Goal: Check status: Check status

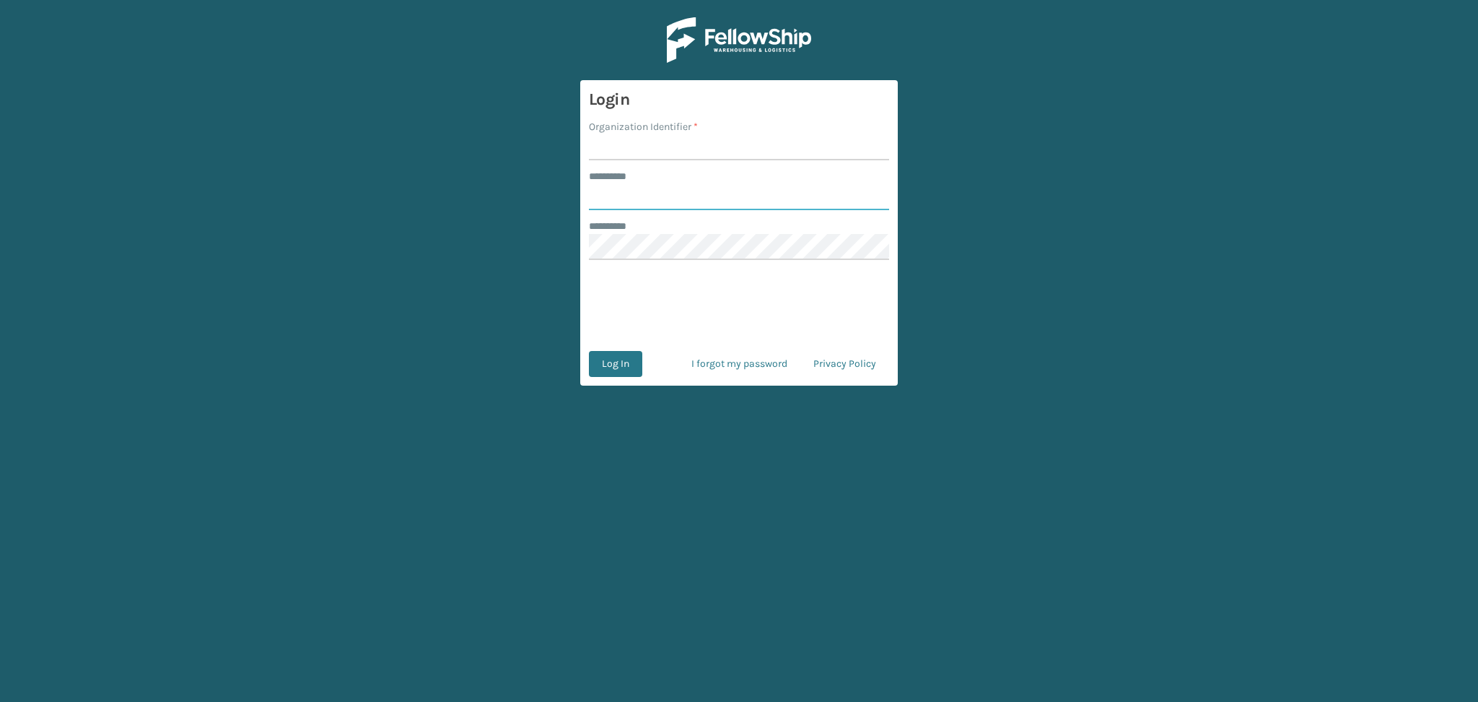
type input "******"
click at [632, 150] on input "Organization Identifier *" at bounding box center [739, 147] width 300 height 26
type input "LifeStyle"
click at [617, 367] on button "Log In" at bounding box center [615, 364] width 53 height 26
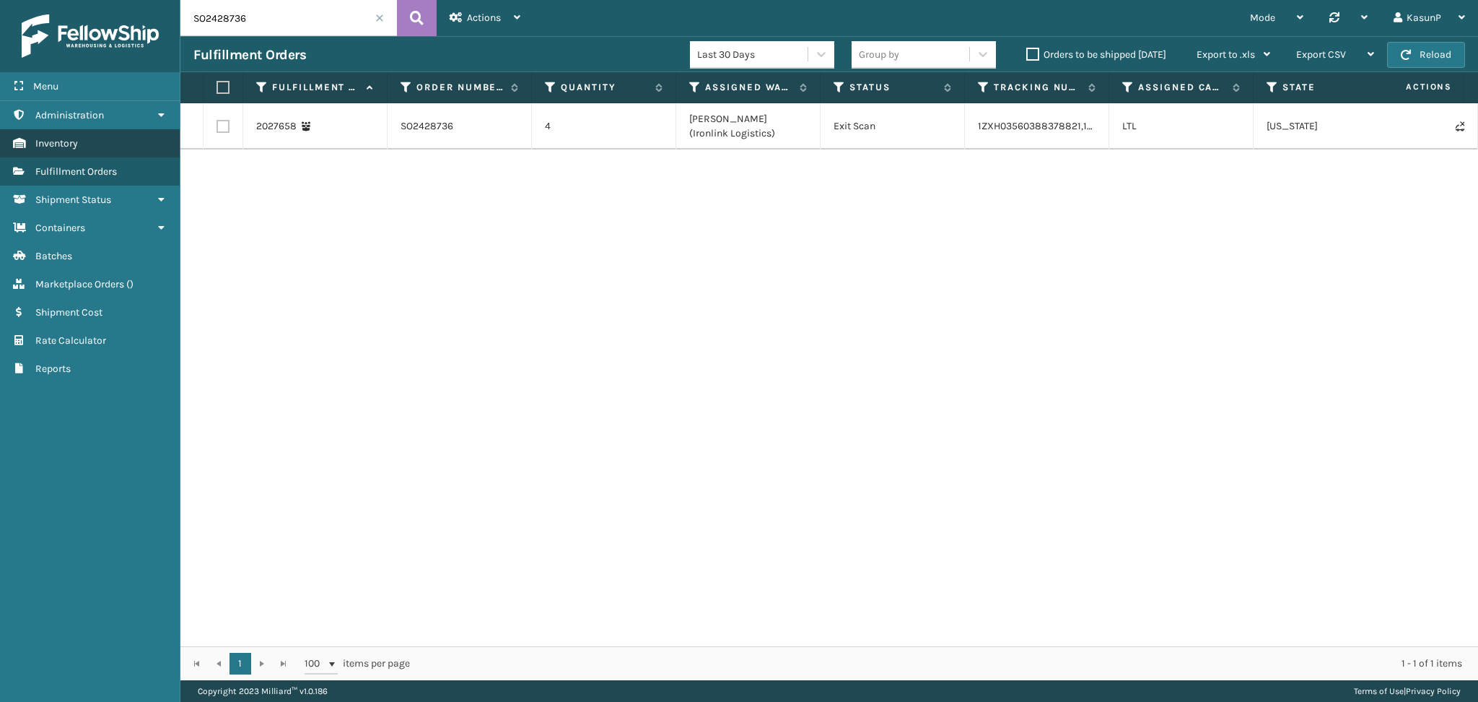
click at [68, 138] on span "Inventory" at bounding box center [56, 143] width 43 height 12
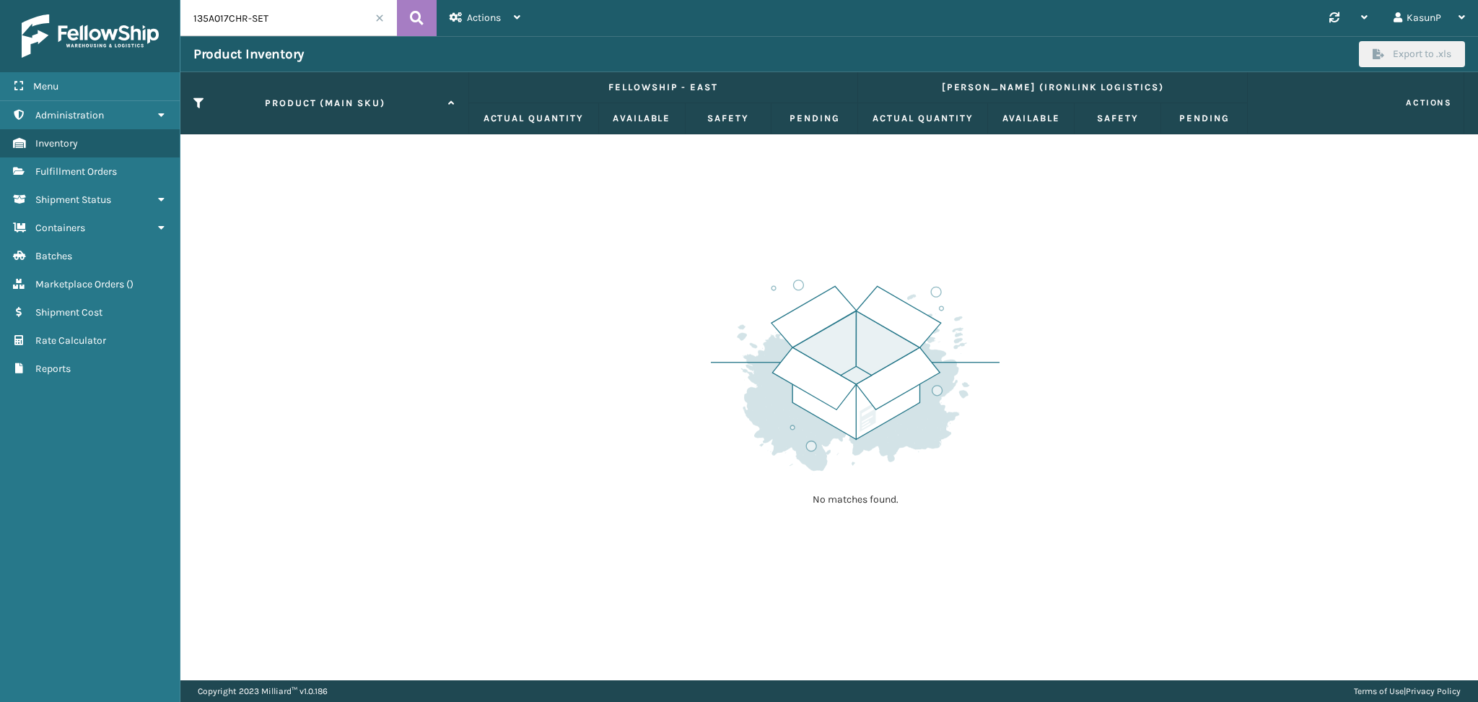
click at [296, 21] on input "135A017CHR-SET" at bounding box center [288, 18] width 217 height 36
drag, startPoint x: 297, startPoint y: 21, endPoint x: 183, endPoint y: 19, distance: 114.1
click at [183, 19] on input "135A017CHR-SET" at bounding box center [288, 18] width 217 height 36
click at [155, 115] on icon at bounding box center [161, 115] width 12 height 10
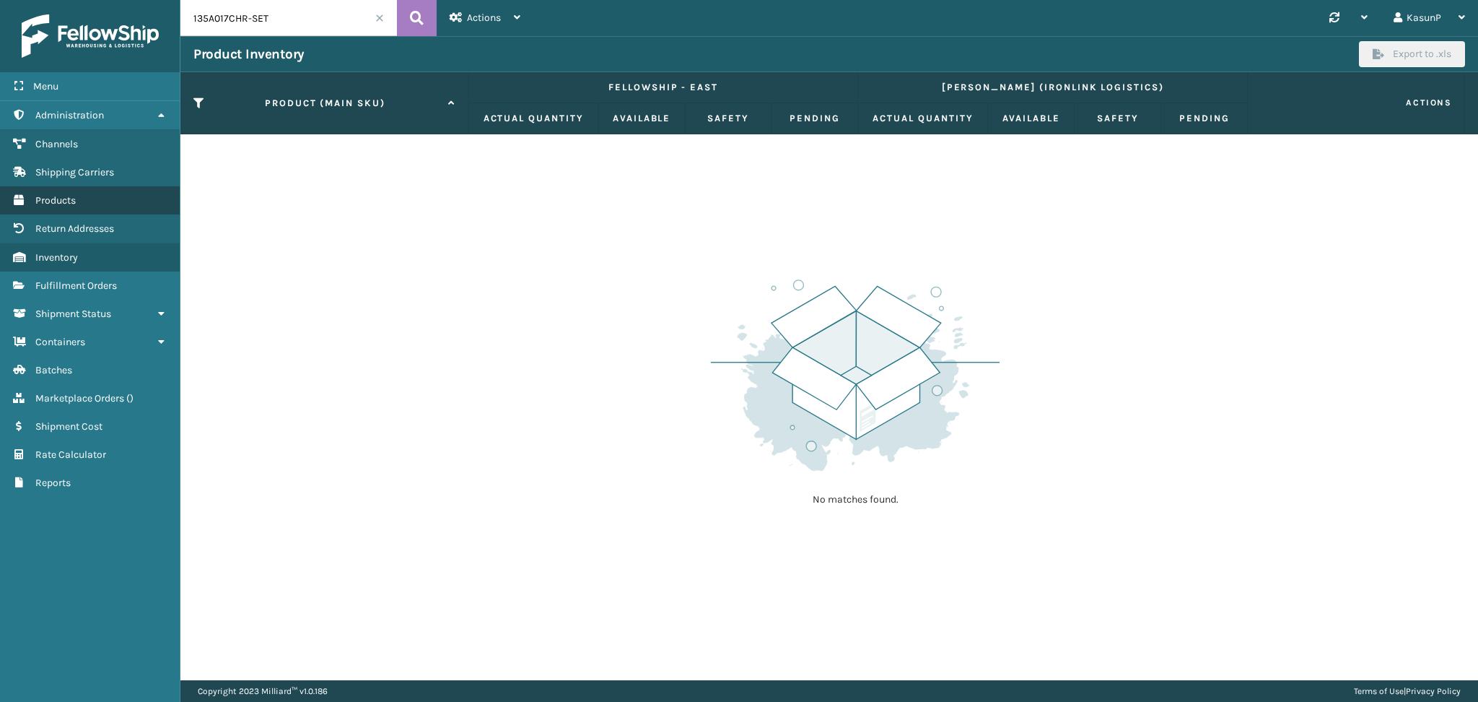
click at [101, 202] on link "Products" at bounding box center [90, 200] width 180 height 28
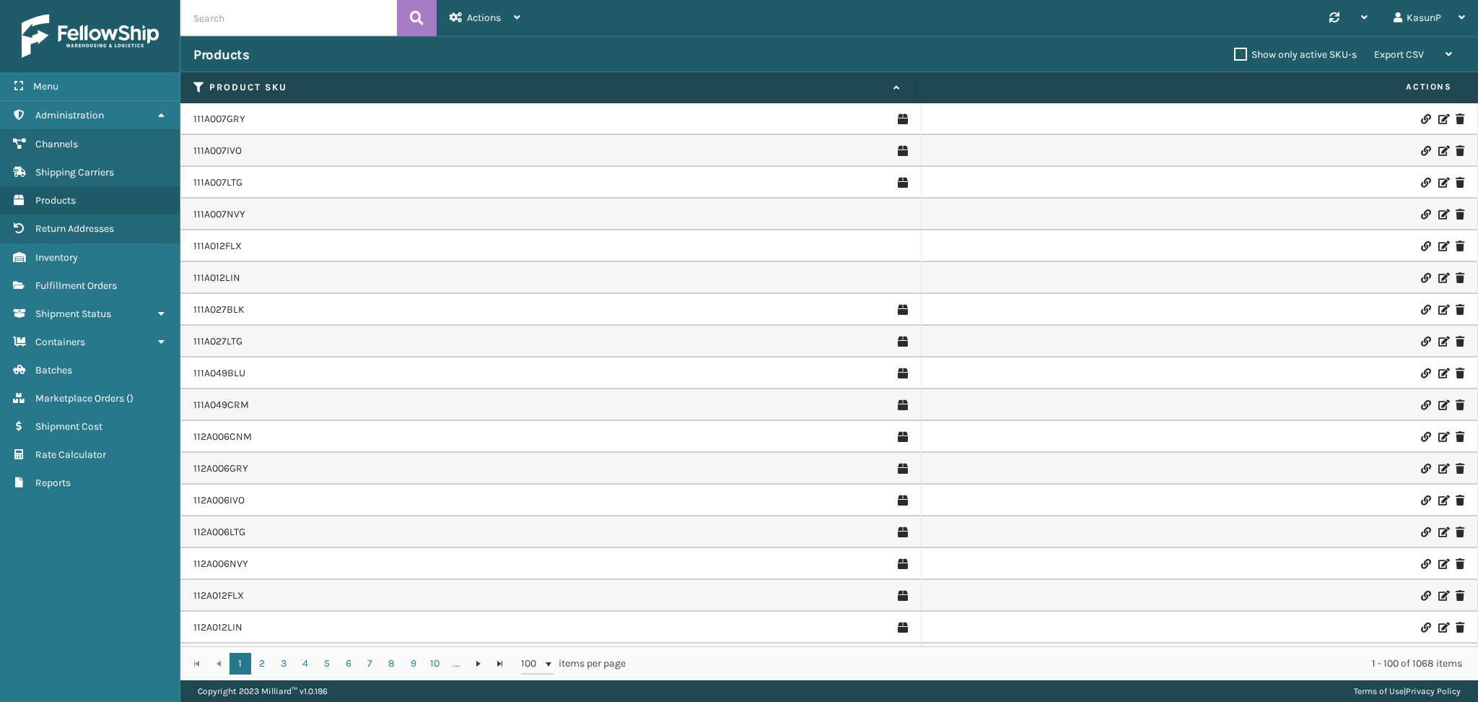
click at [297, 15] on input "text" at bounding box center [288, 18] width 217 height 36
paste input "115A075NVY"
click at [417, 25] on icon at bounding box center [417, 18] width 14 height 22
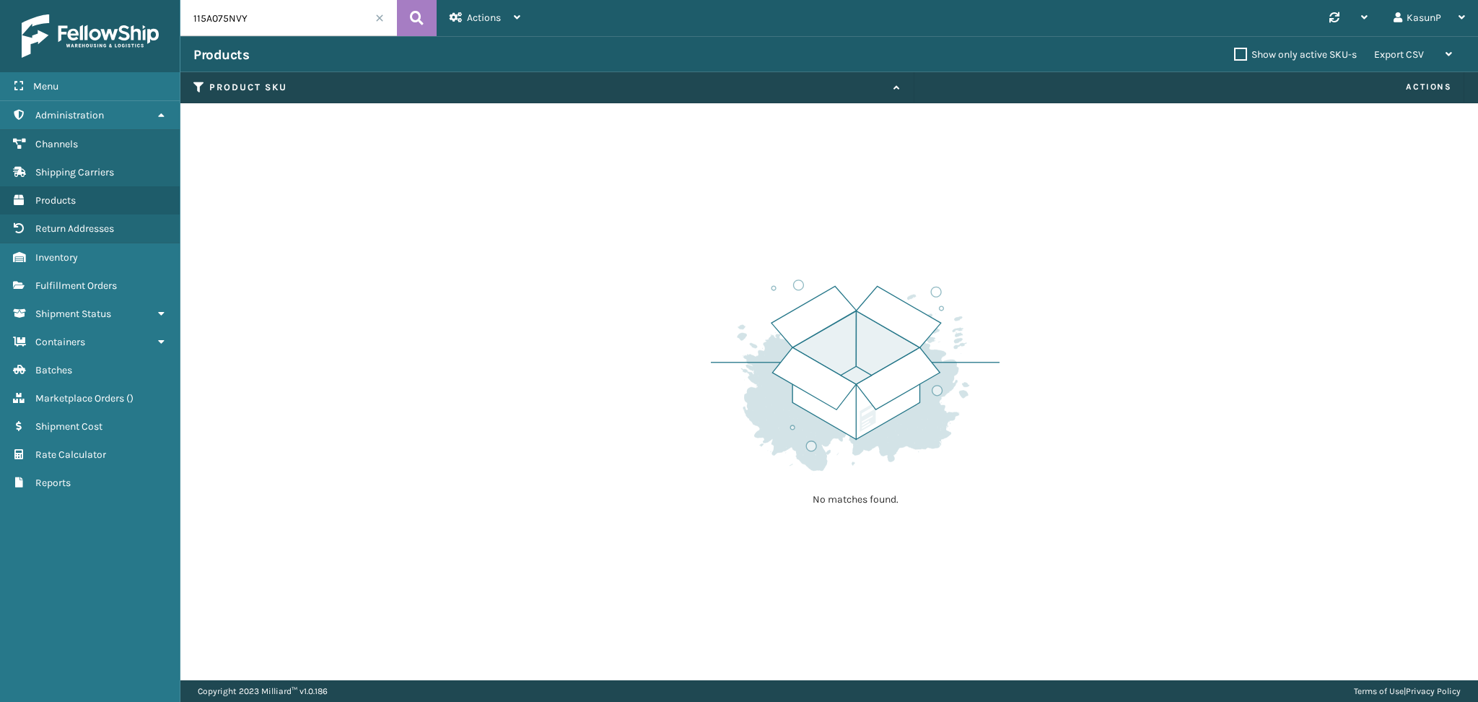
click at [212, 14] on input "115A075NVY" at bounding box center [288, 18] width 217 height 36
paste input "7A076IVO"
type input "117A076IVO"
click at [409, 14] on button at bounding box center [417, 18] width 40 height 36
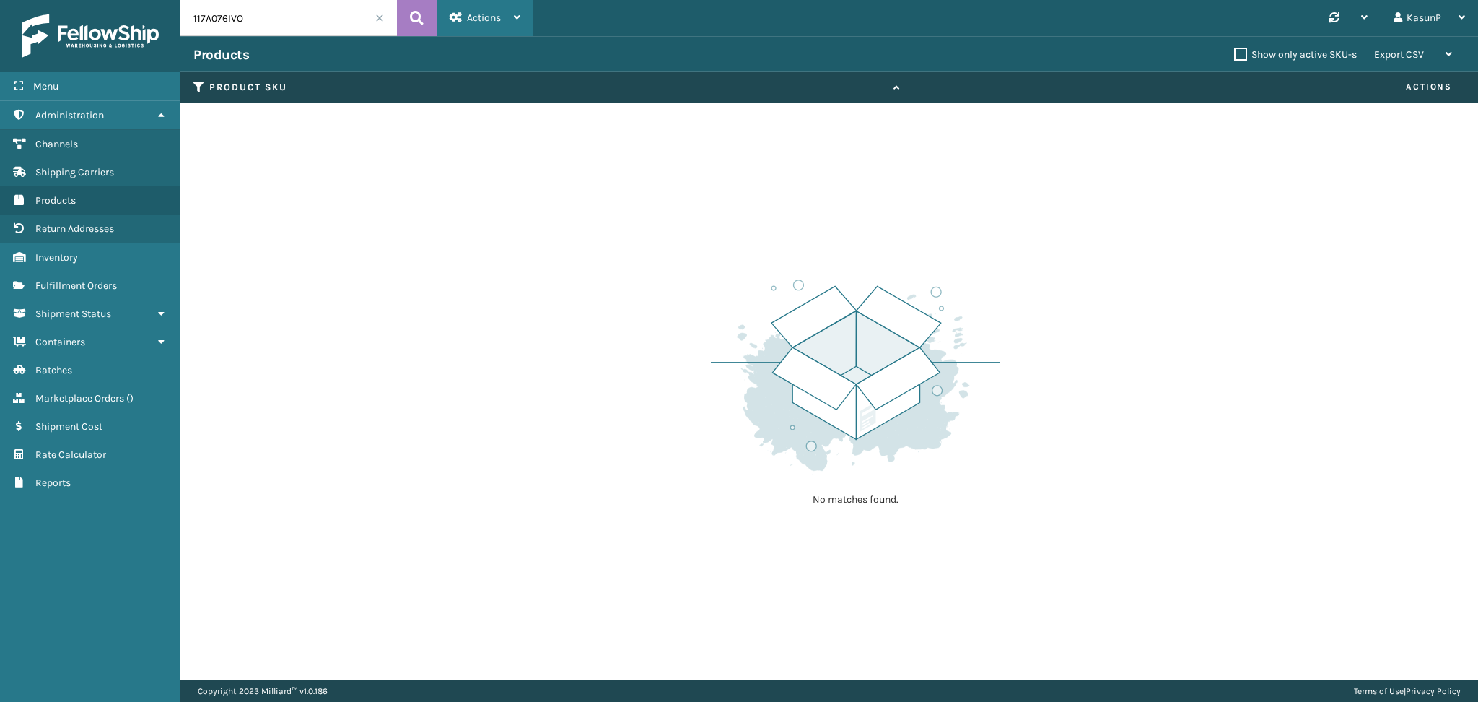
click at [517, 15] on icon at bounding box center [517, 17] width 6 height 10
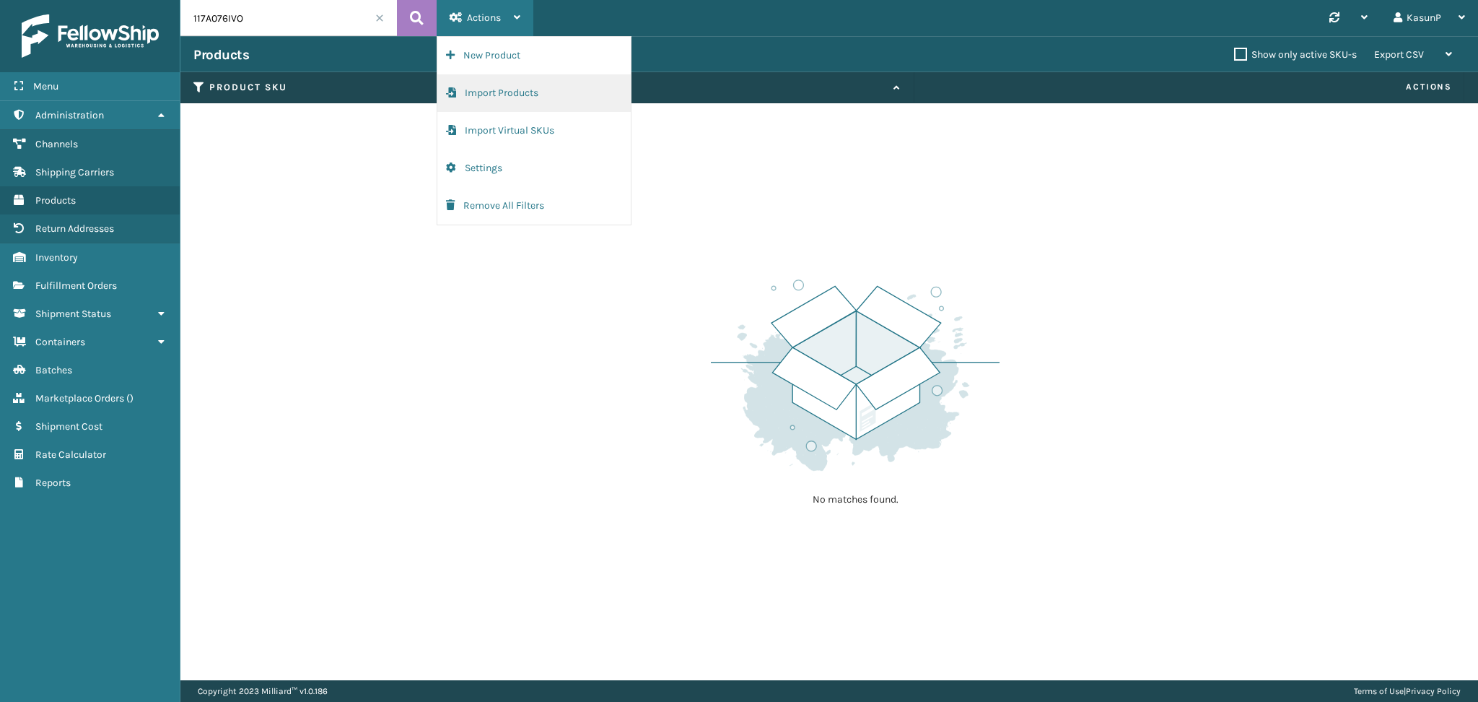
click at [544, 90] on button "Import Products" at bounding box center [533, 93] width 193 height 38
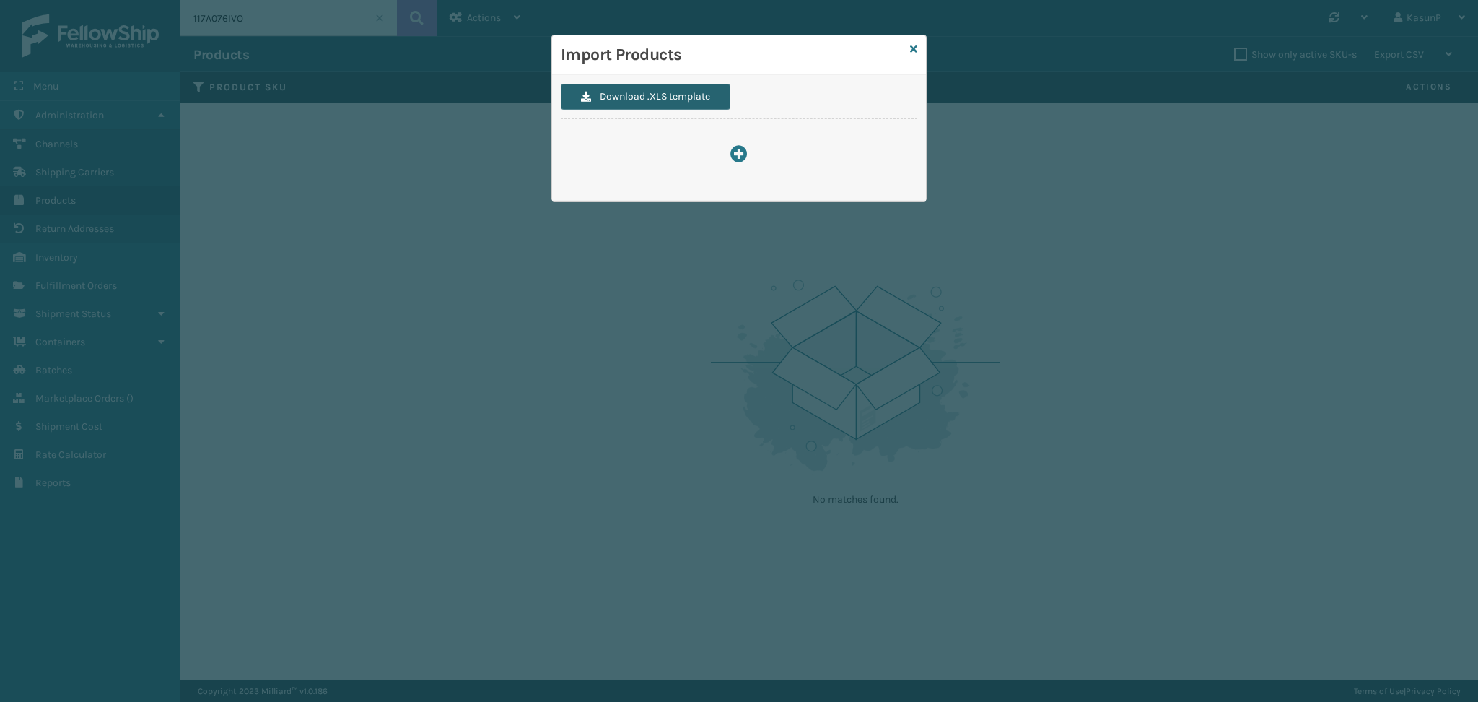
click at [693, 94] on button "Download .XLS template" at bounding box center [646, 97] width 170 height 26
click at [916, 51] on icon at bounding box center [913, 49] width 7 height 10
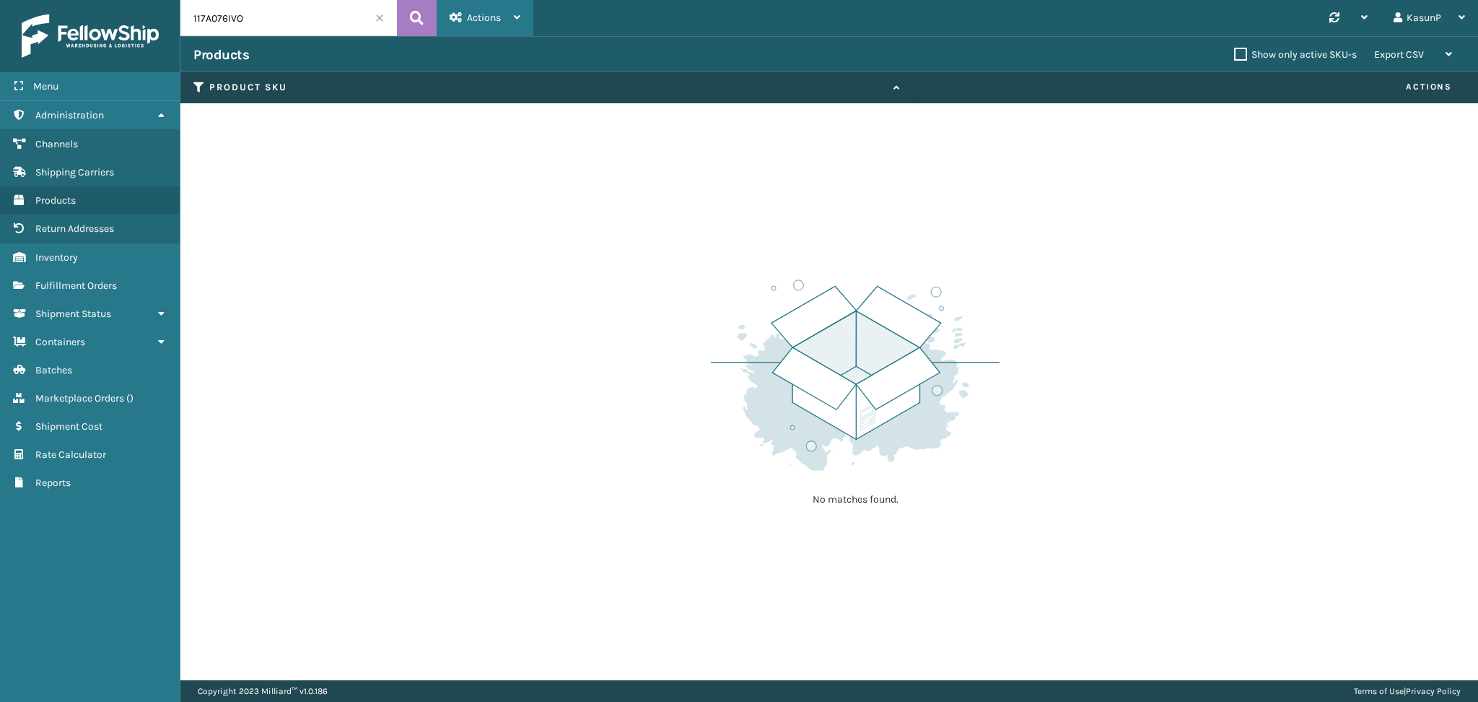
click at [513, 22] on div "Actions" at bounding box center [485, 18] width 71 height 36
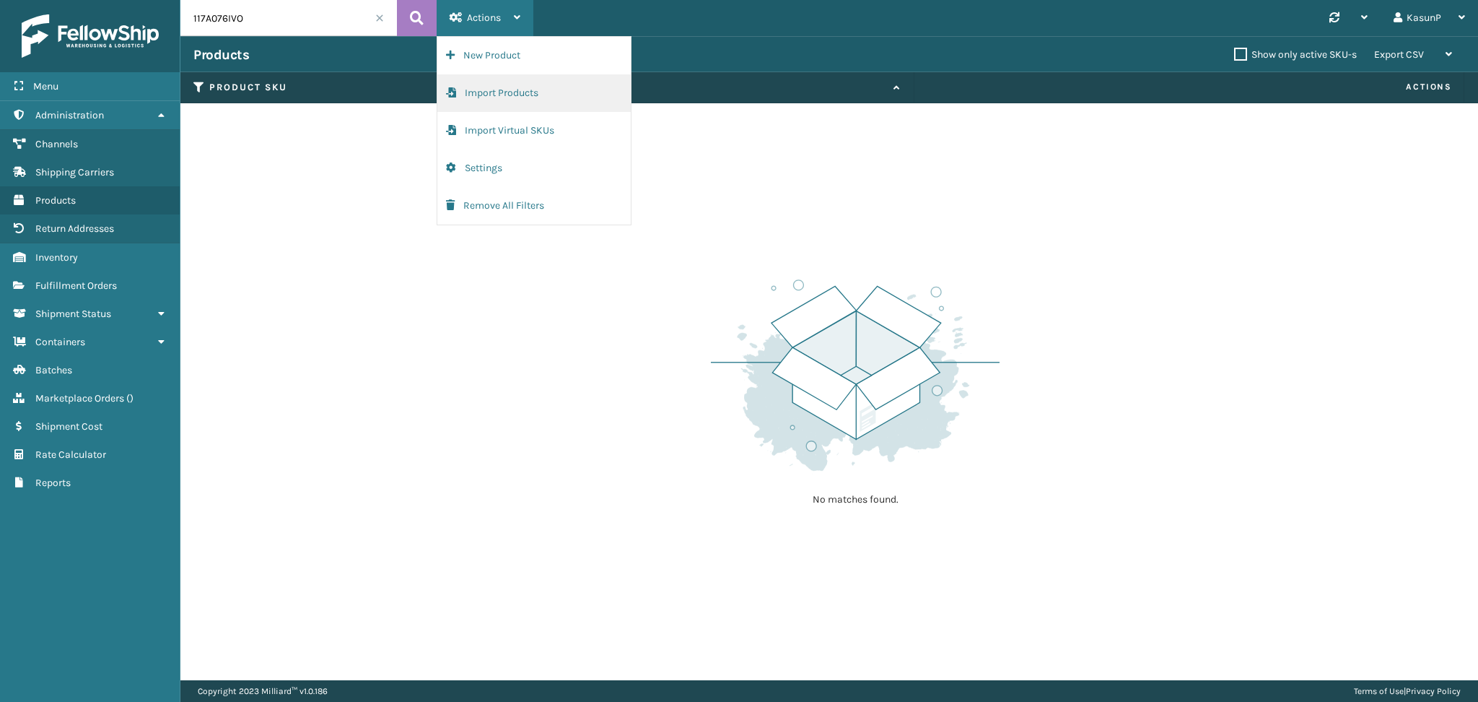
click at [516, 97] on button "Import Products" at bounding box center [533, 93] width 193 height 38
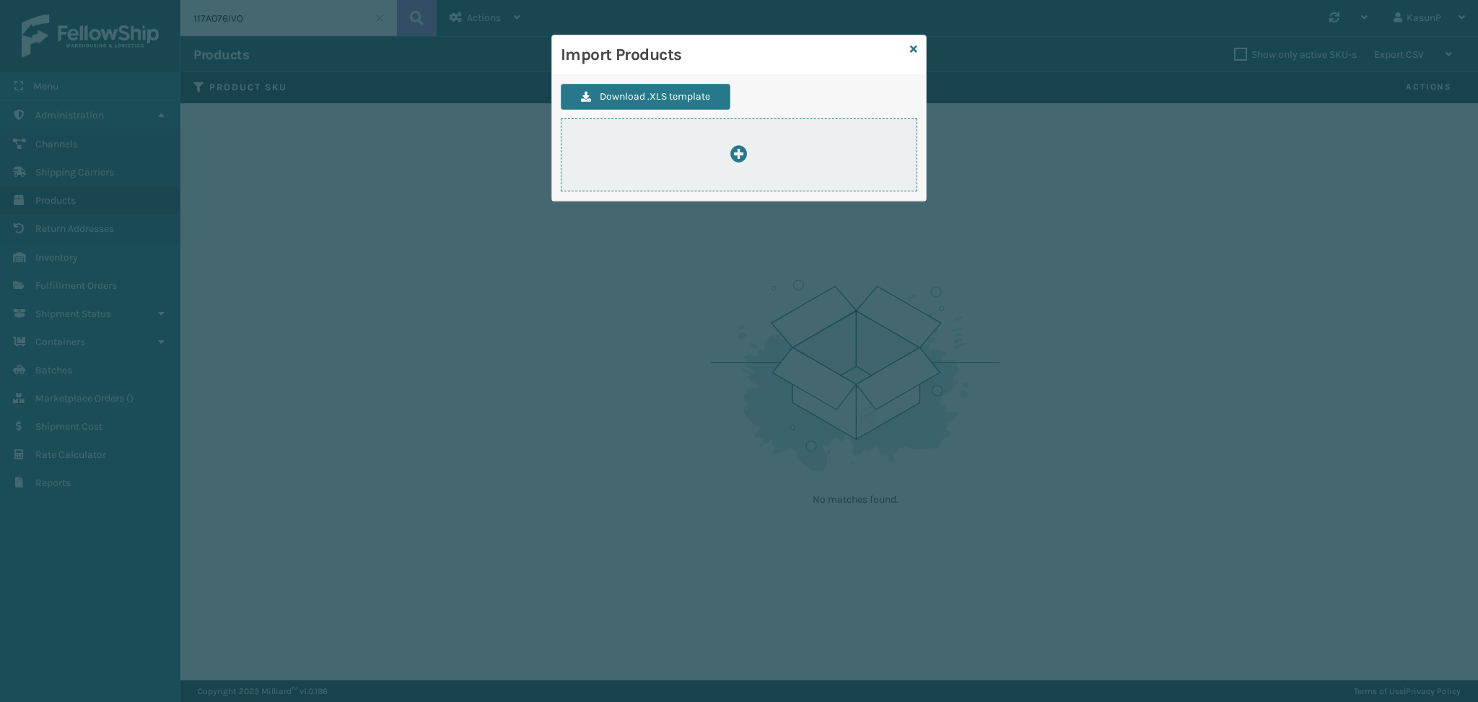
click at [744, 154] on icon at bounding box center [738, 153] width 17 height 17
type input "C:\fakepath\ImportProductsTemplate1.xlsx"
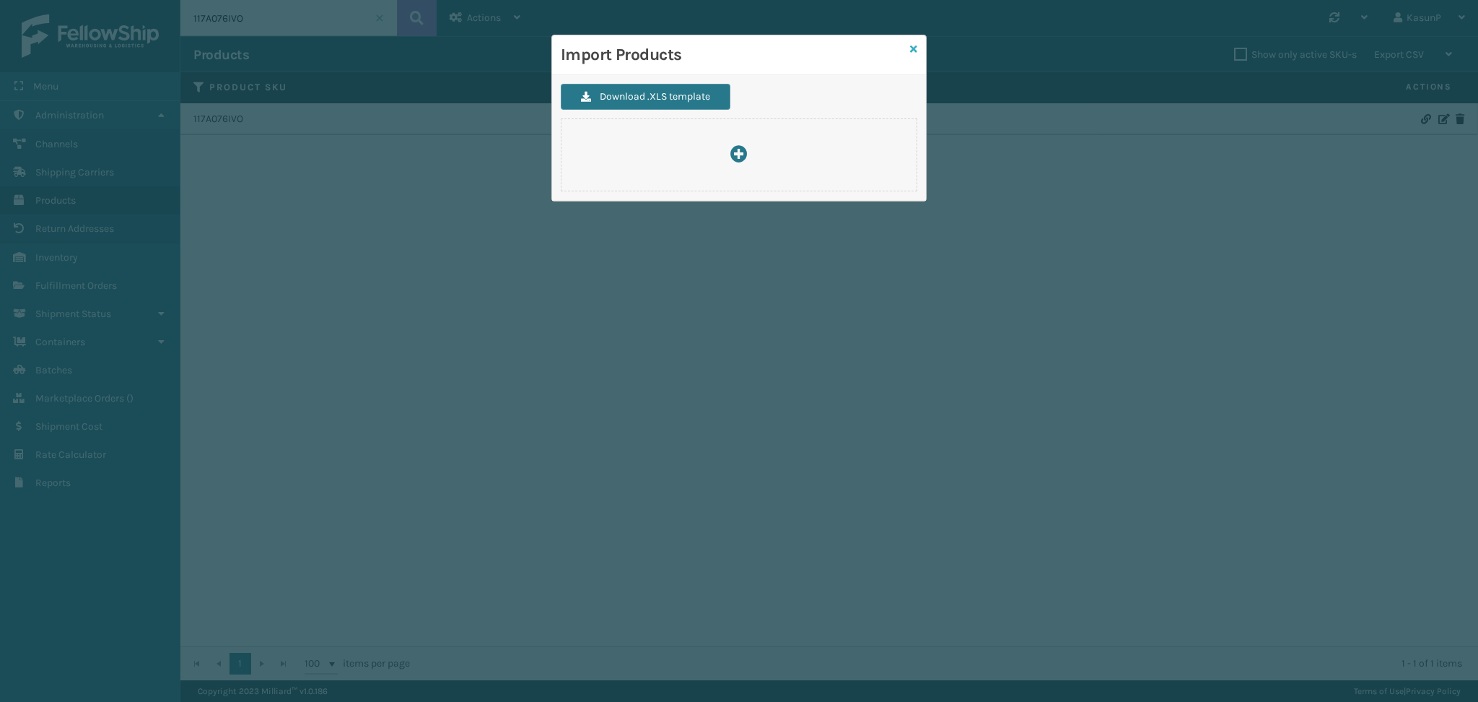
click at [912, 50] on icon at bounding box center [913, 49] width 7 height 10
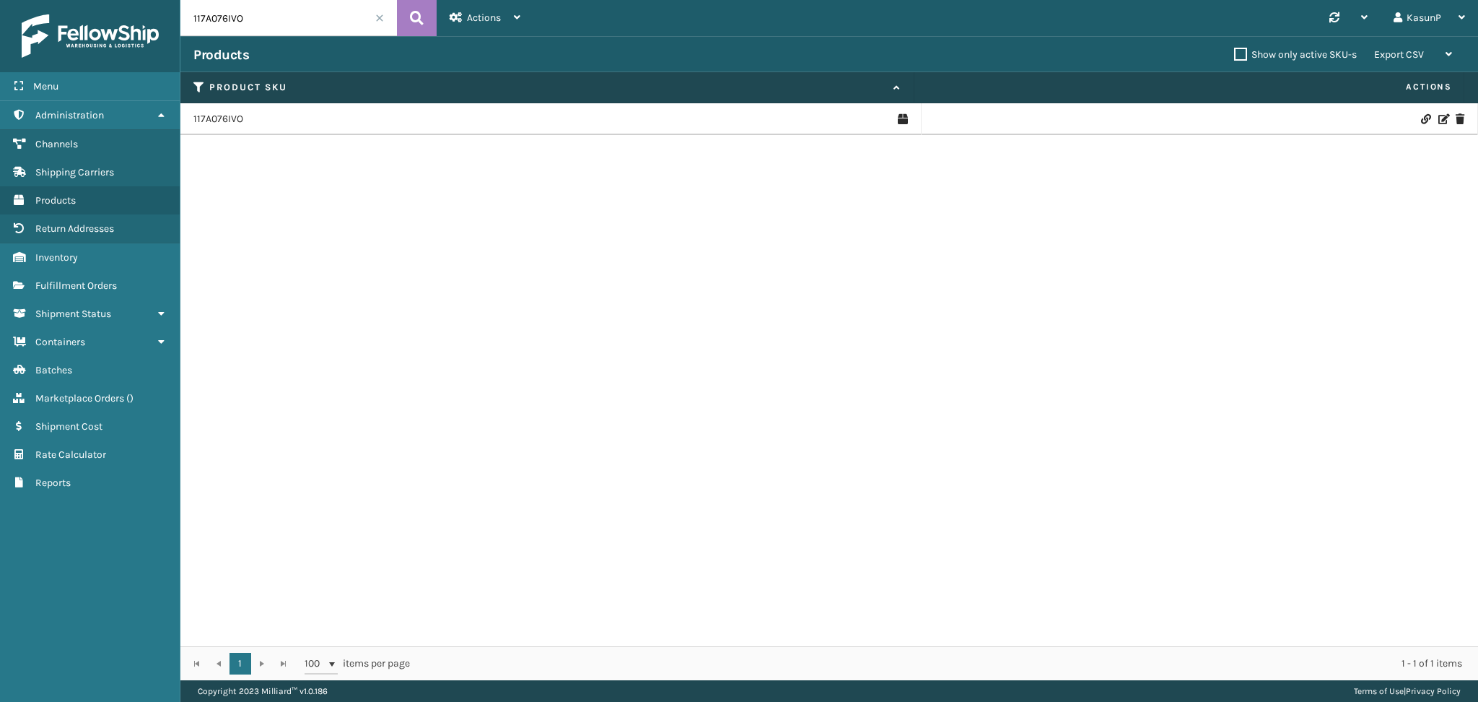
click at [235, 25] on input "117A076IVO" at bounding box center [288, 18] width 217 height 36
paste input "5A075NVY"
click at [416, 16] on icon at bounding box center [417, 18] width 14 height 22
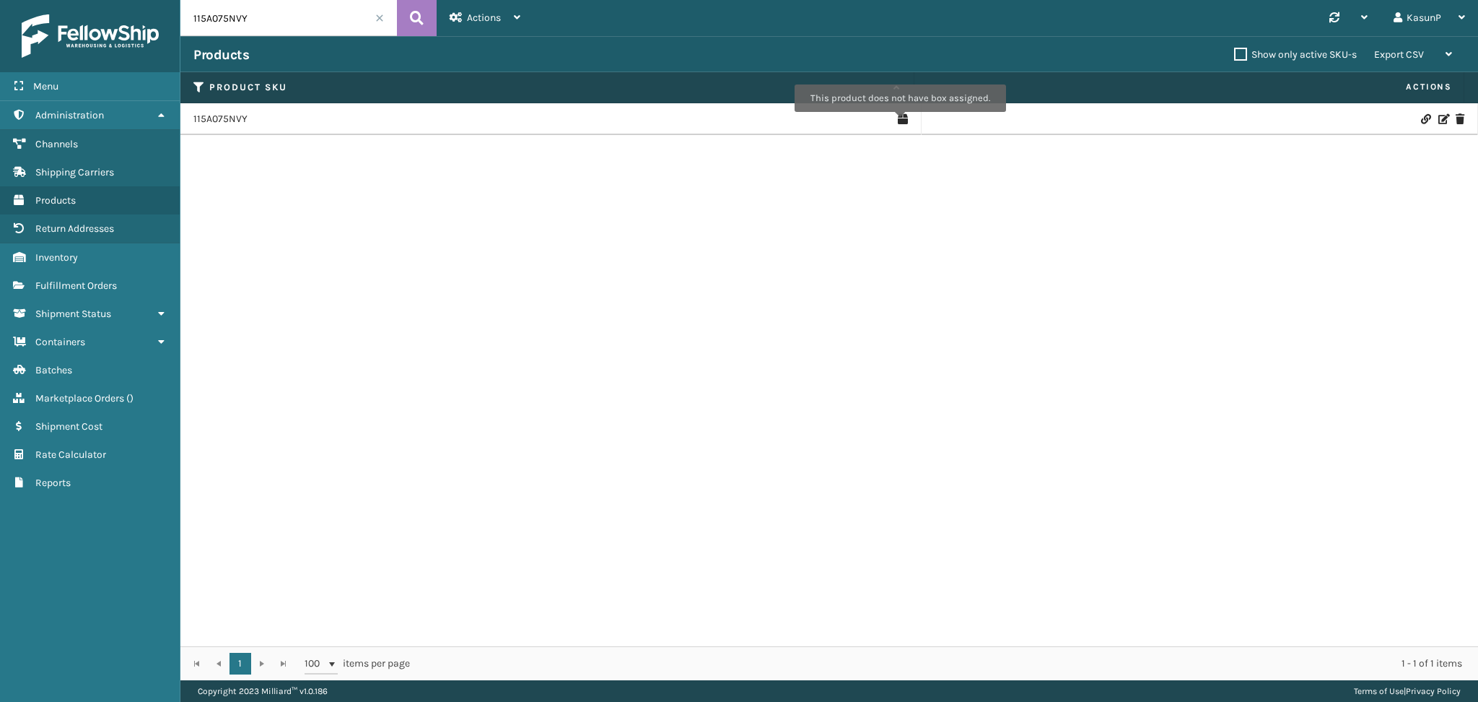
click at [899, 122] on icon at bounding box center [903, 119] width 10 height 14
click at [1421, 121] on icon at bounding box center [1425, 119] width 9 height 10
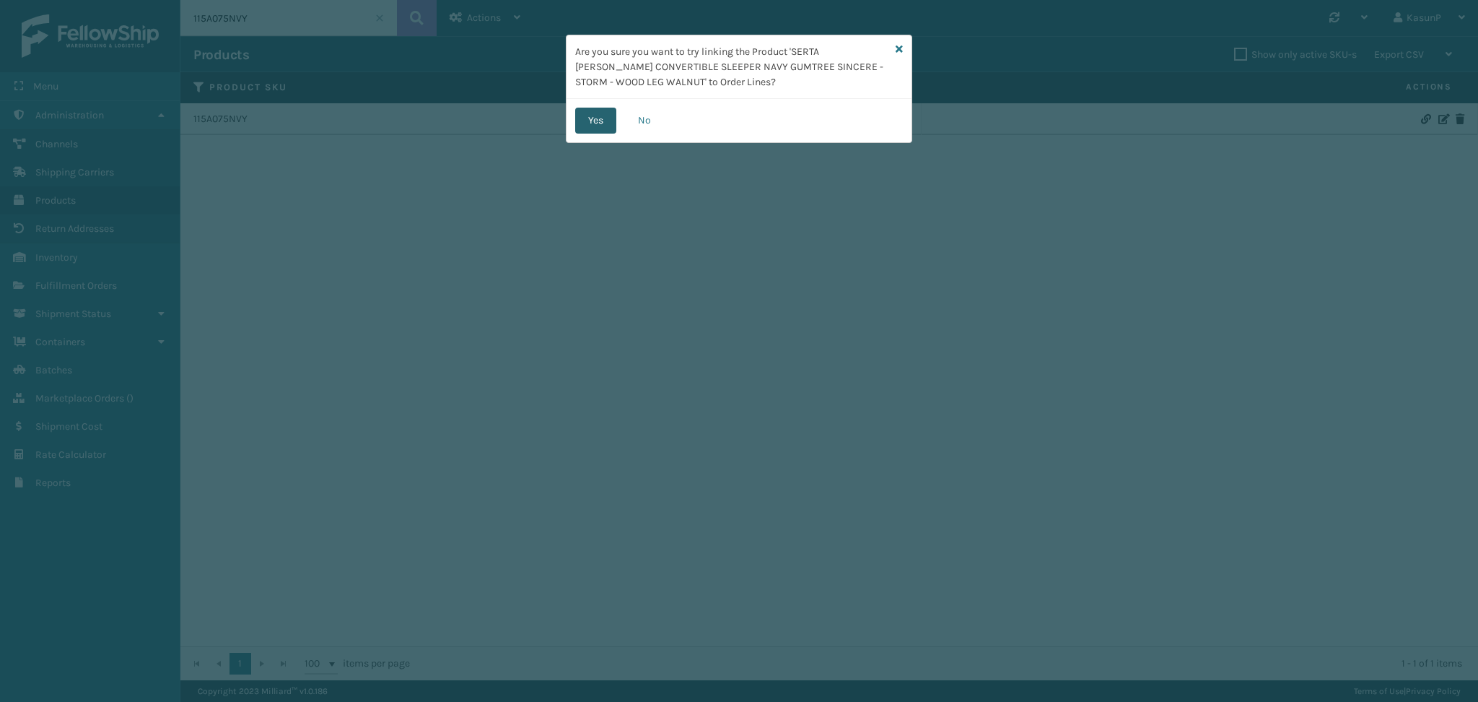
click at [599, 123] on button "Yes" at bounding box center [595, 121] width 41 height 26
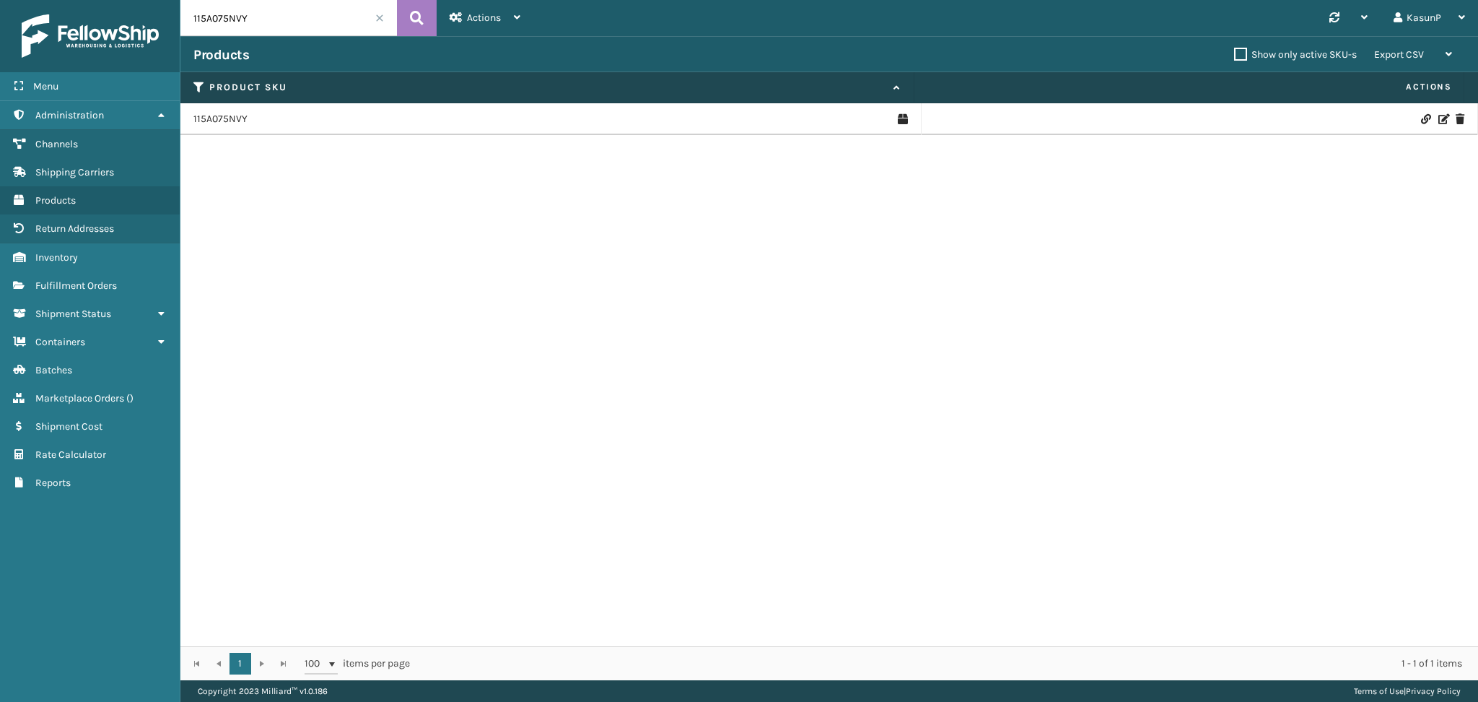
click at [228, 20] on input "115A075NVY" at bounding box center [288, 18] width 217 height 36
paste input "7A076IVO"
type input "117A076IVO"
click at [418, 15] on icon at bounding box center [417, 18] width 14 height 22
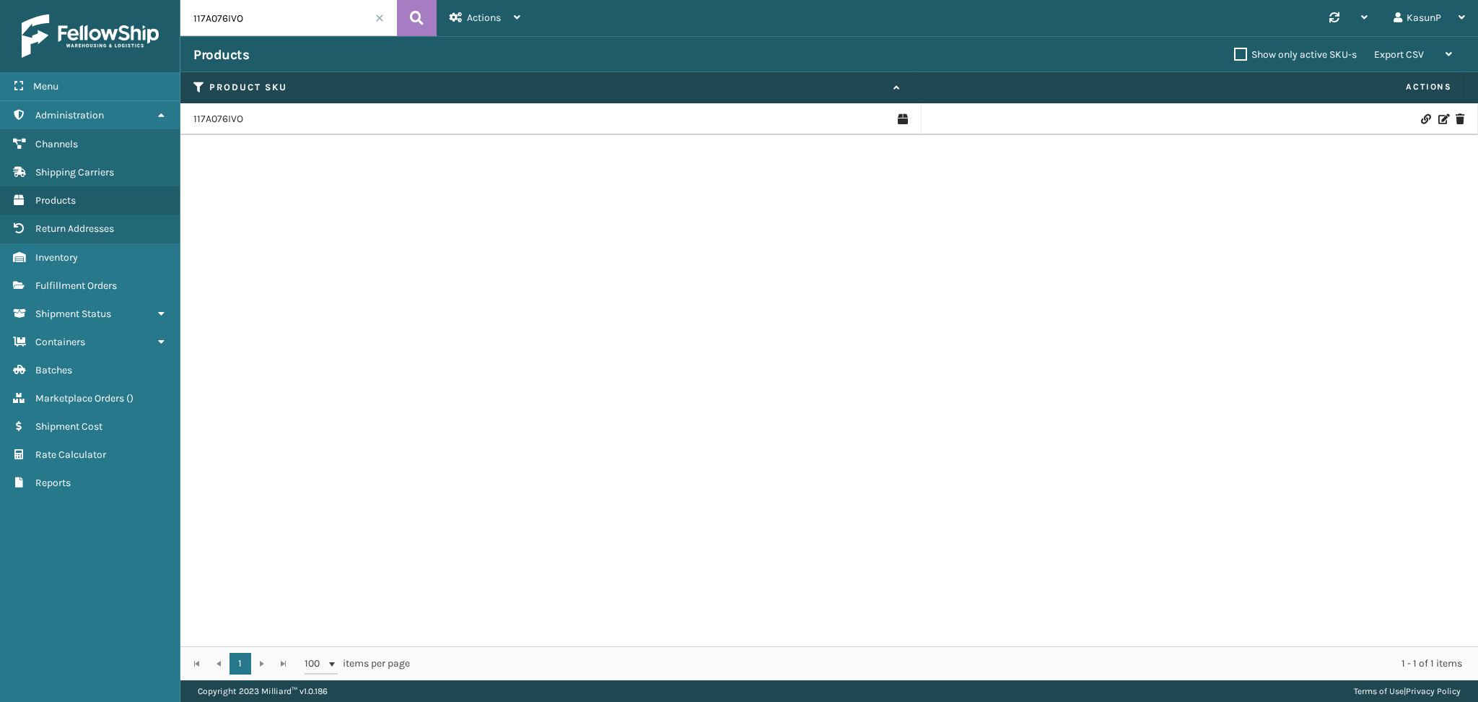
click at [1421, 120] on icon at bounding box center [1425, 119] width 9 height 10
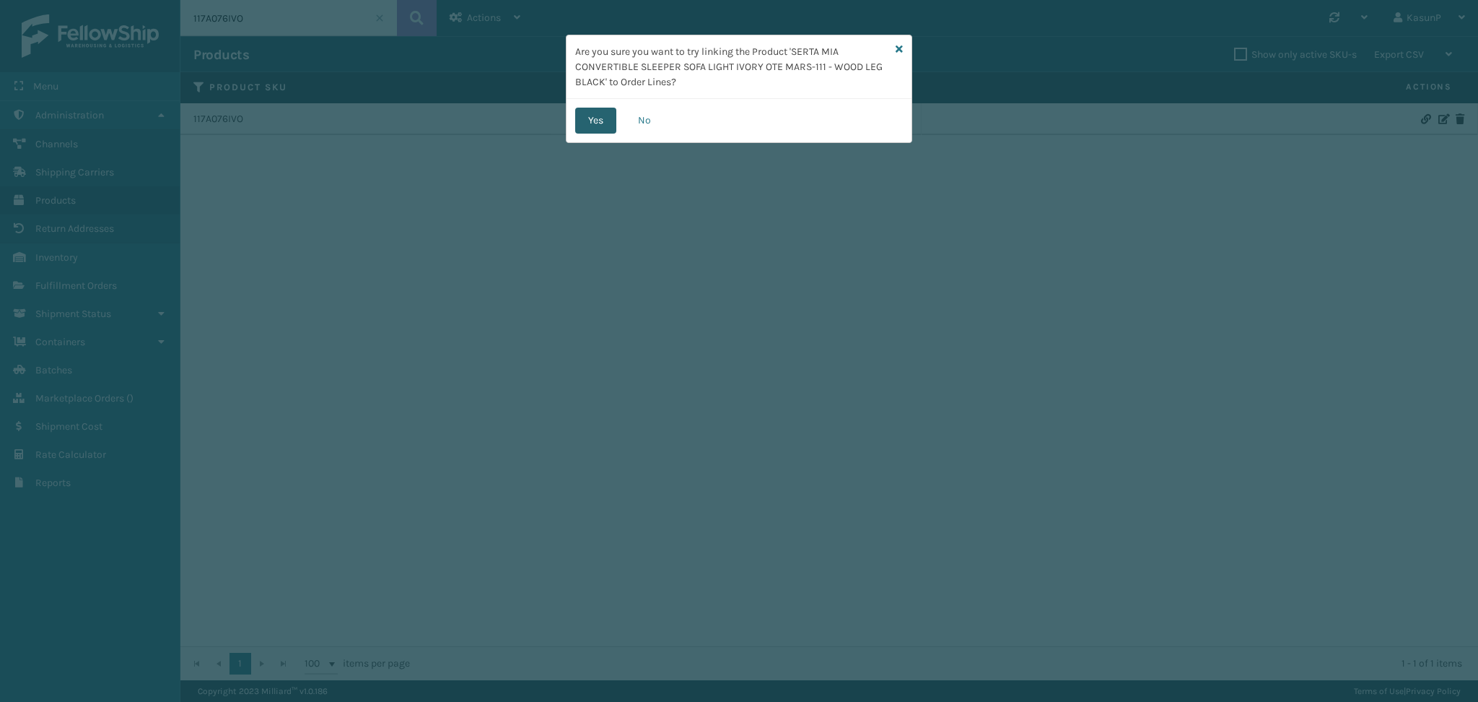
click at [596, 120] on button "Yes" at bounding box center [595, 121] width 41 height 26
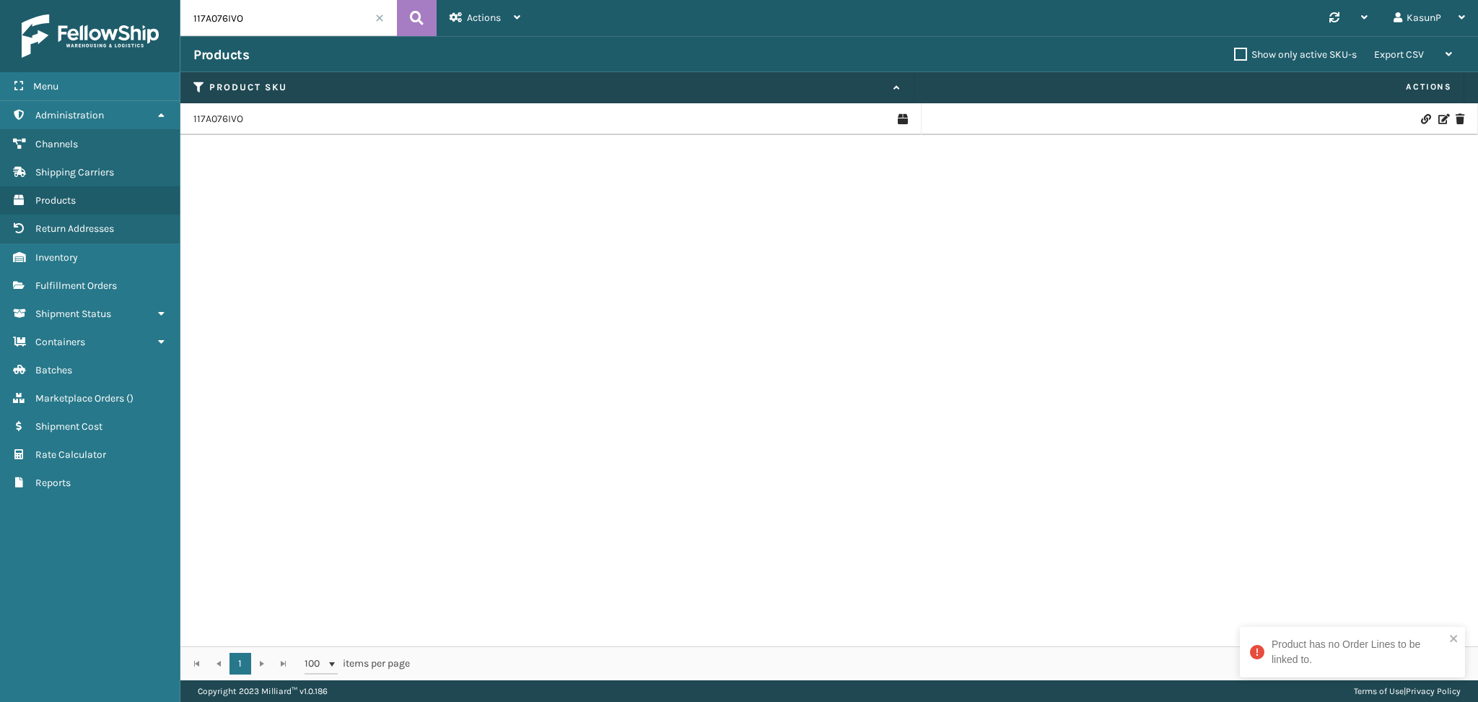
click at [1439, 120] on icon at bounding box center [1443, 119] width 9 height 10
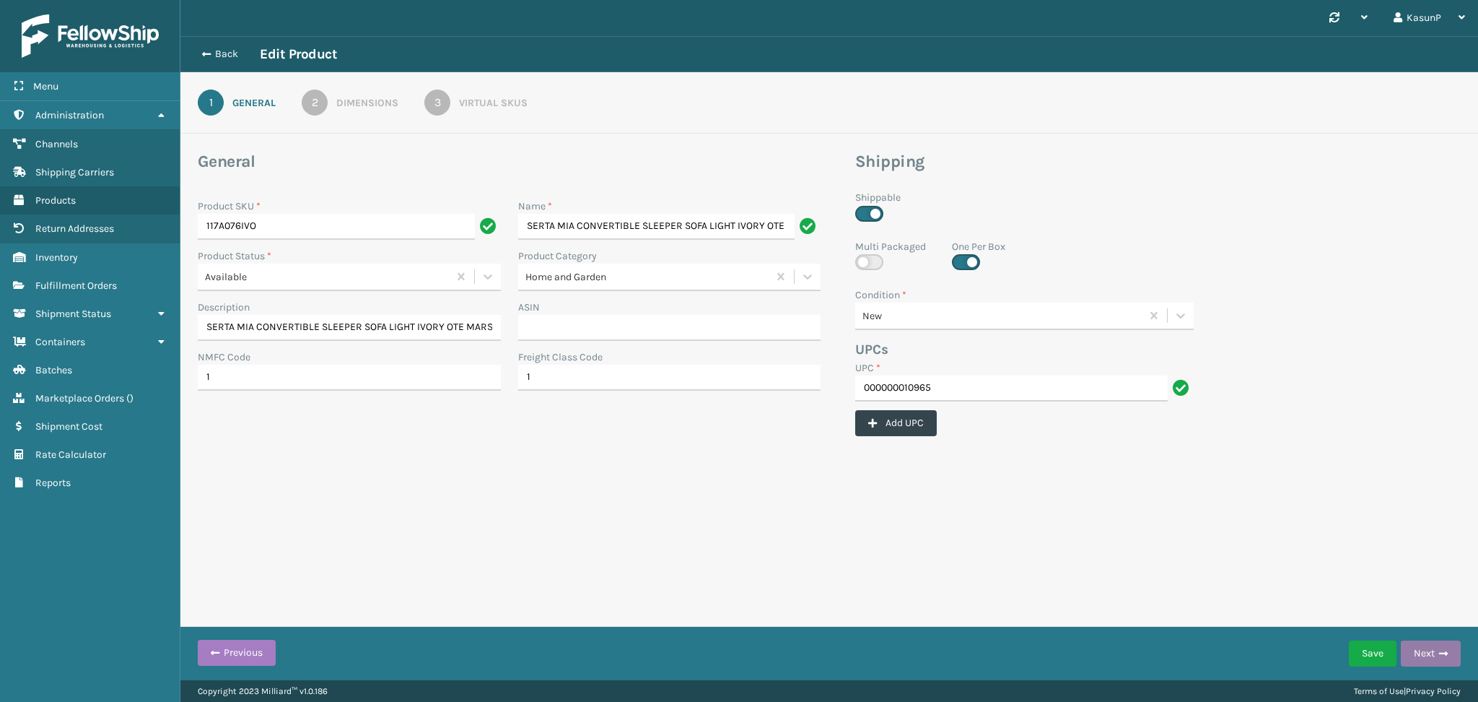
click at [1437, 656] on button "Next" at bounding box center [1431, 653] width 60 height 26
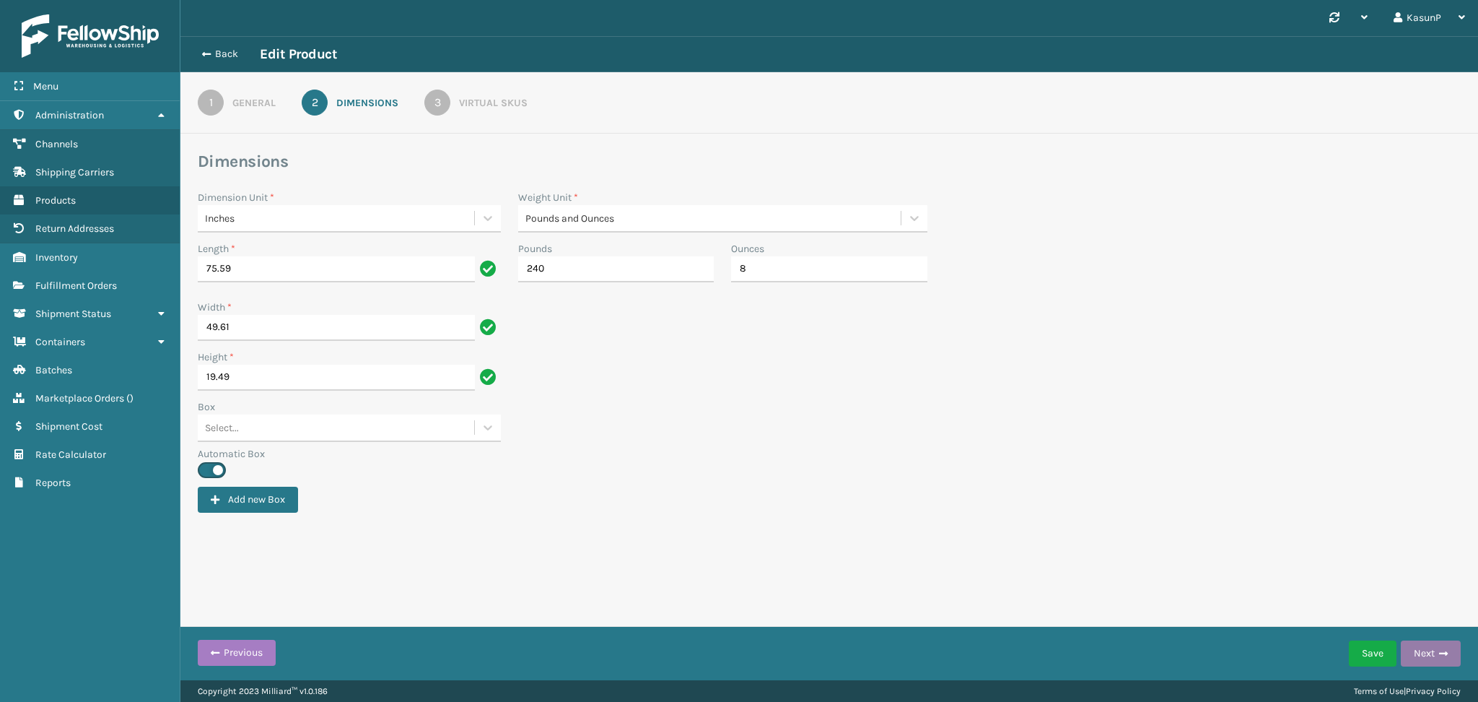
click at [1447, 648] on span "button" at bounding box center [1443, 653] width 9 height 10
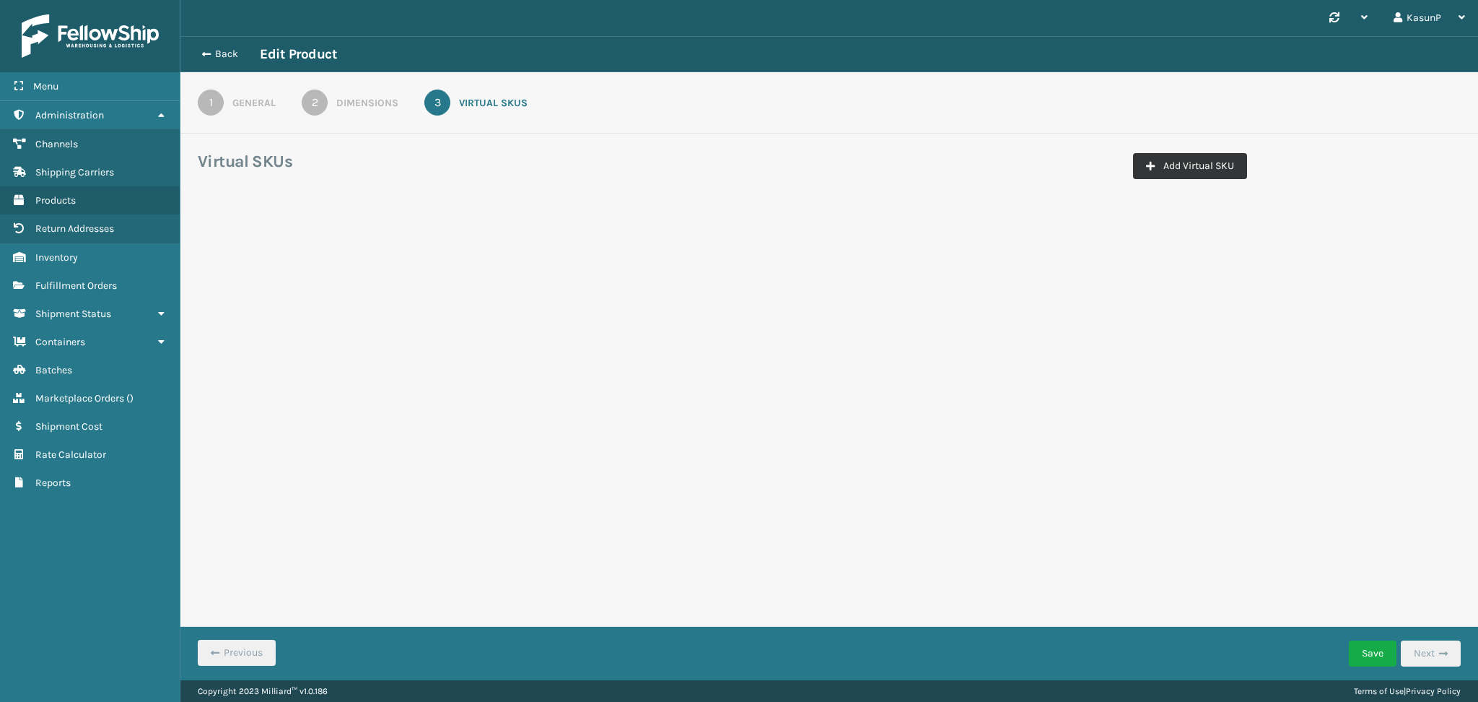
click at [1184, 170] on button "Add Virtual SKU" at bounding box center [1190, 166] width 114 height 26
click at [788, 259] on div "Carriers Select..." at bounding box center [679, 246] width 245 height 43
click at [214, 51] on button "Back" at bounding box center [226, 54] width 66 height 13
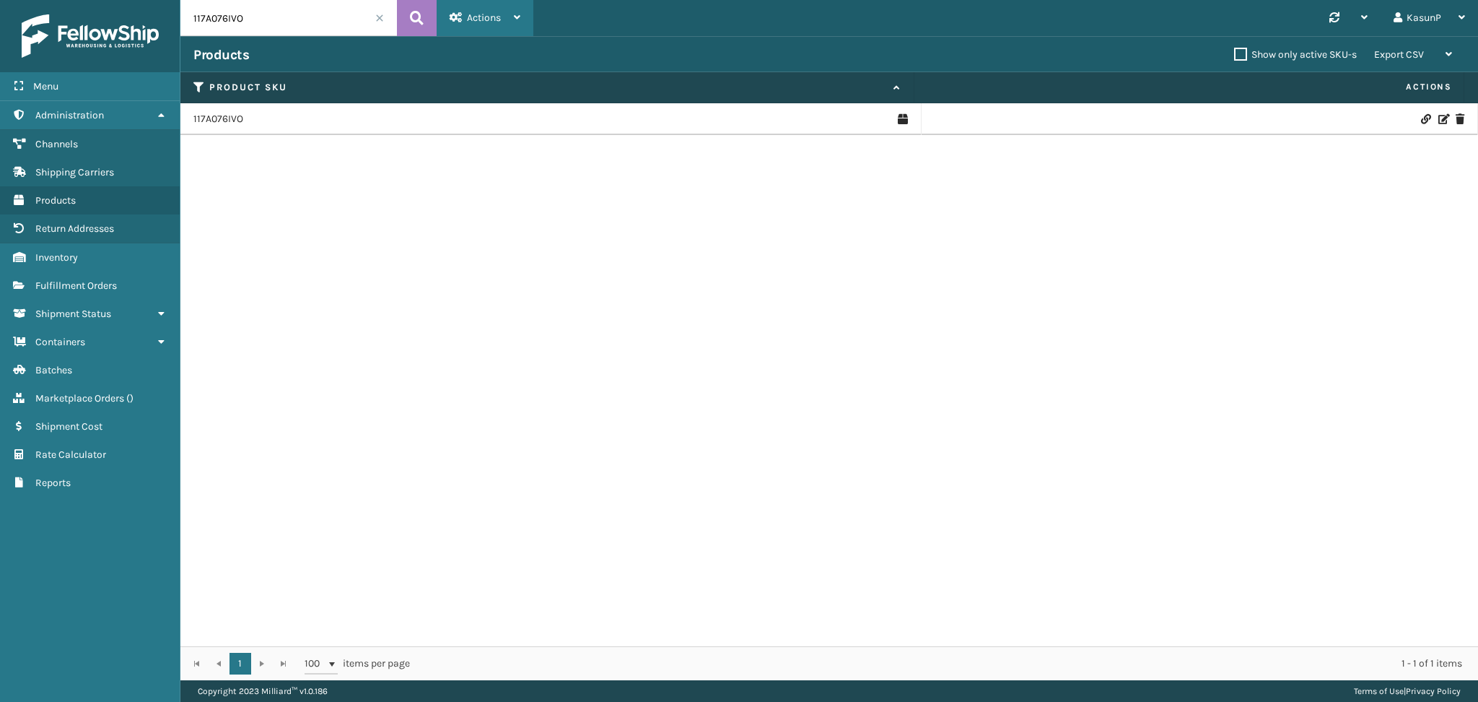
click at [514, 16] on icon at bounding box center [517, 17] width 6 height 10
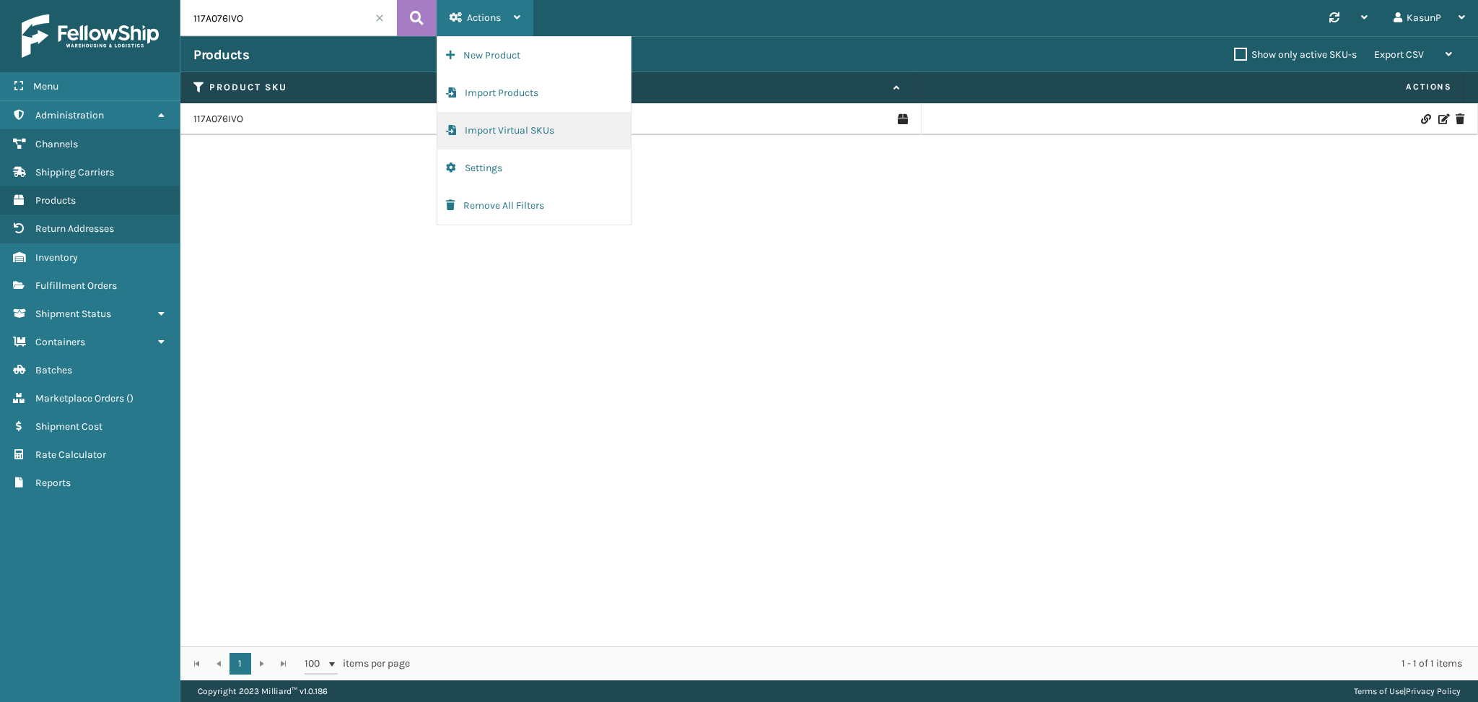
click at [544, 128] on button "Import Virtual SKUs" at bounding box center [533, 131] width 193 height 38
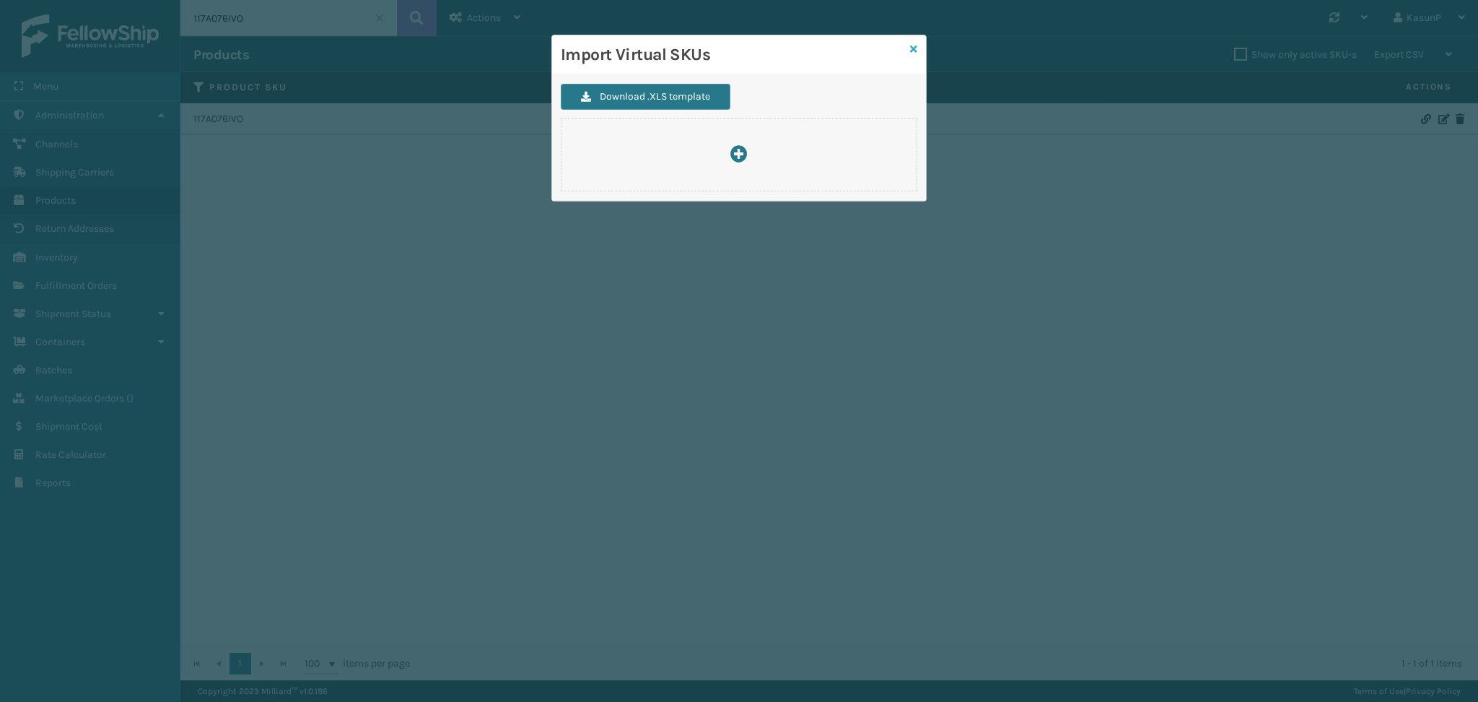
click at [915, 50] on icon at bounding box center [913, 49] width 7 height 10
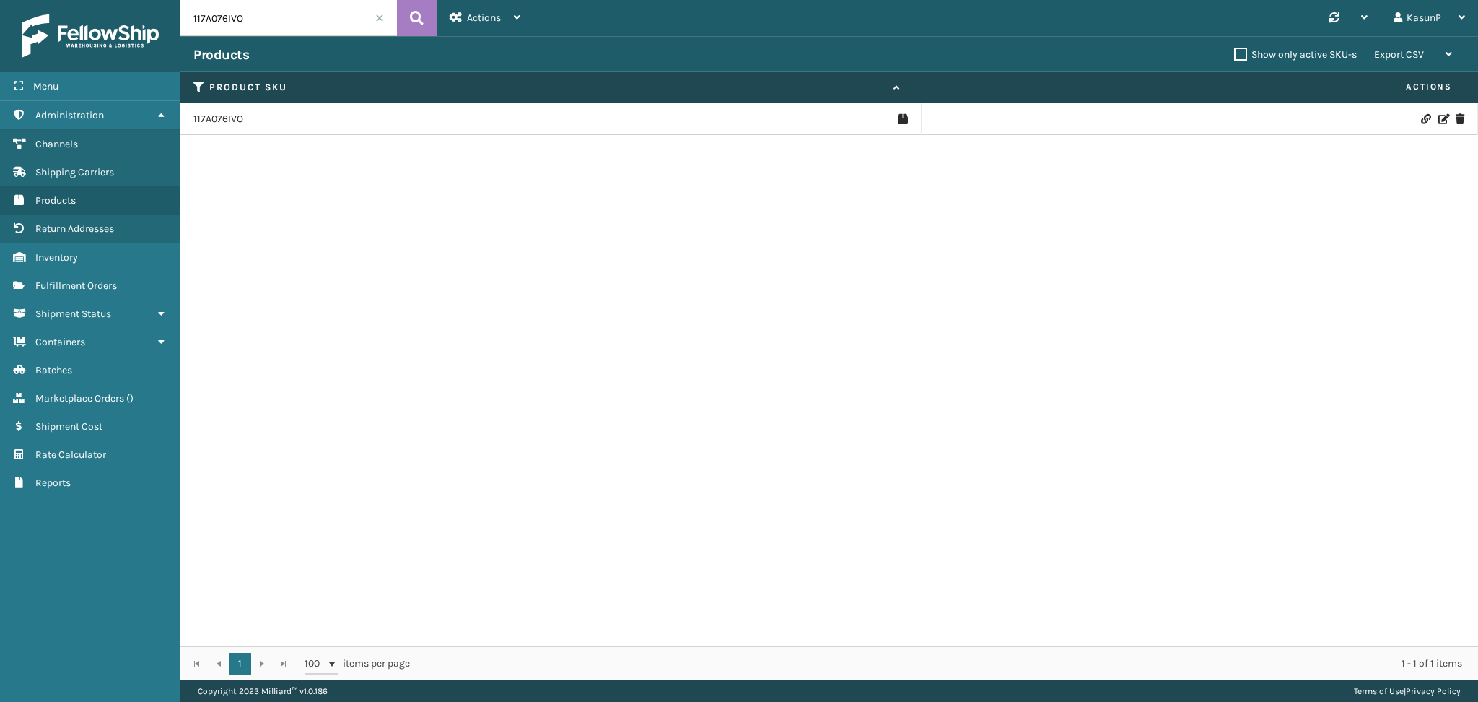
click at [1439, 118] on icon at bounding box center [1443, 119] width 9 height 10
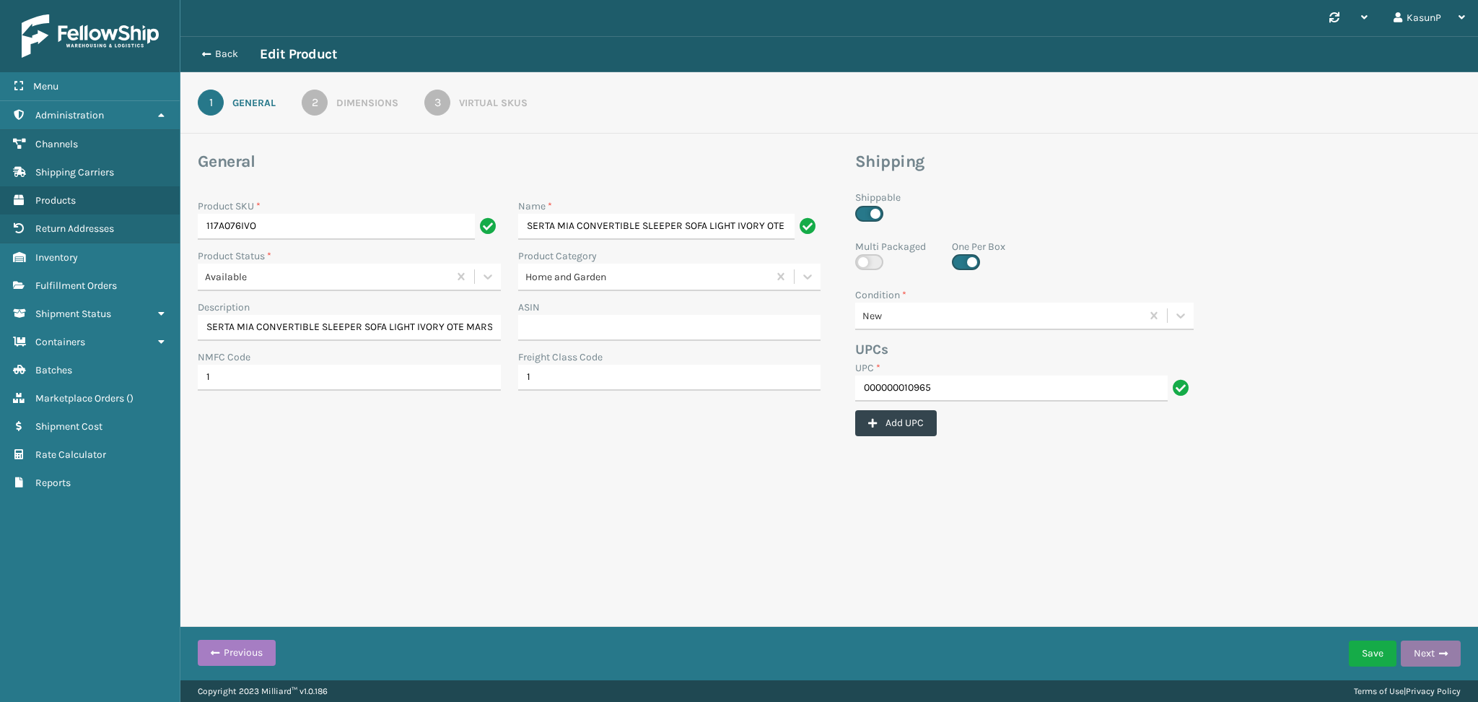
click at [1432, 644] on button "Next" at bounding box center [1431, 653] width 60 height 26
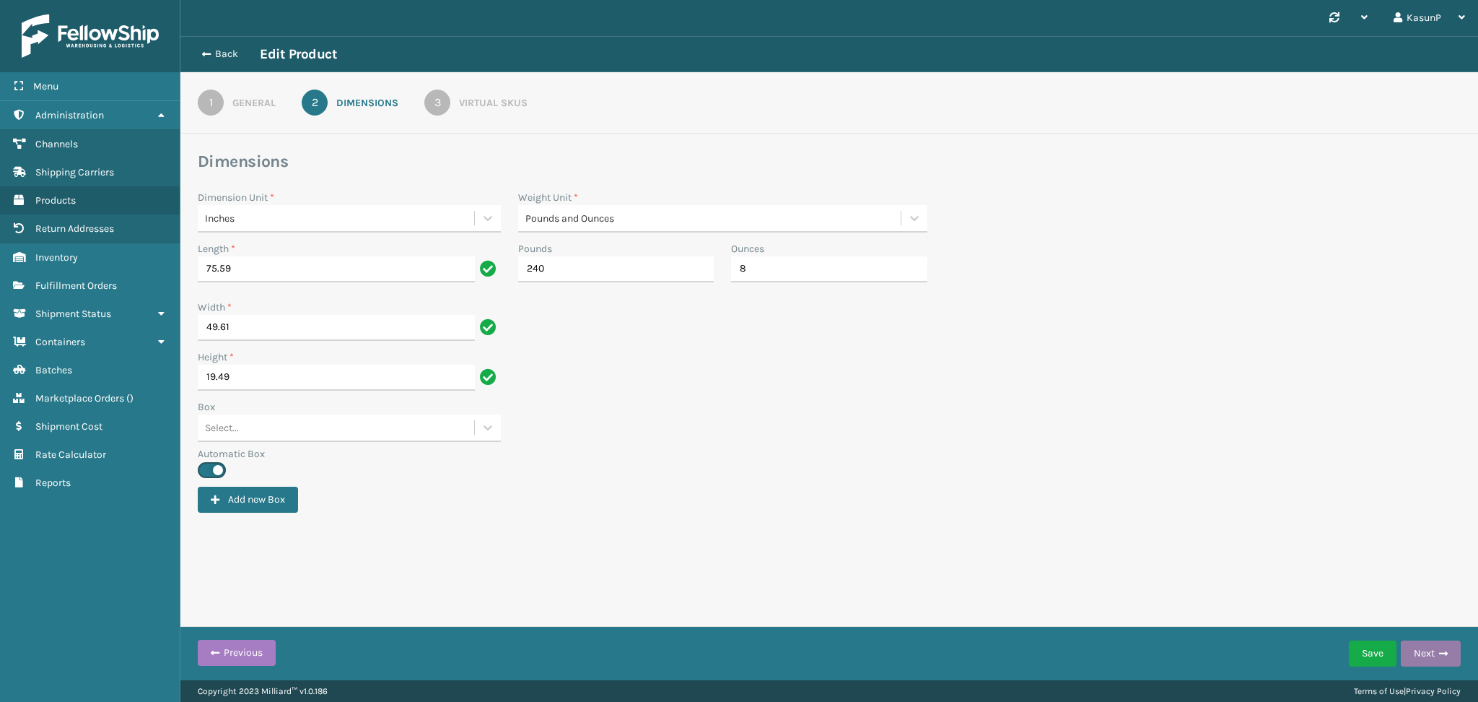
click at [1432, 644] on button "Next" at bounding box center [1431, 653] width 60 height 26
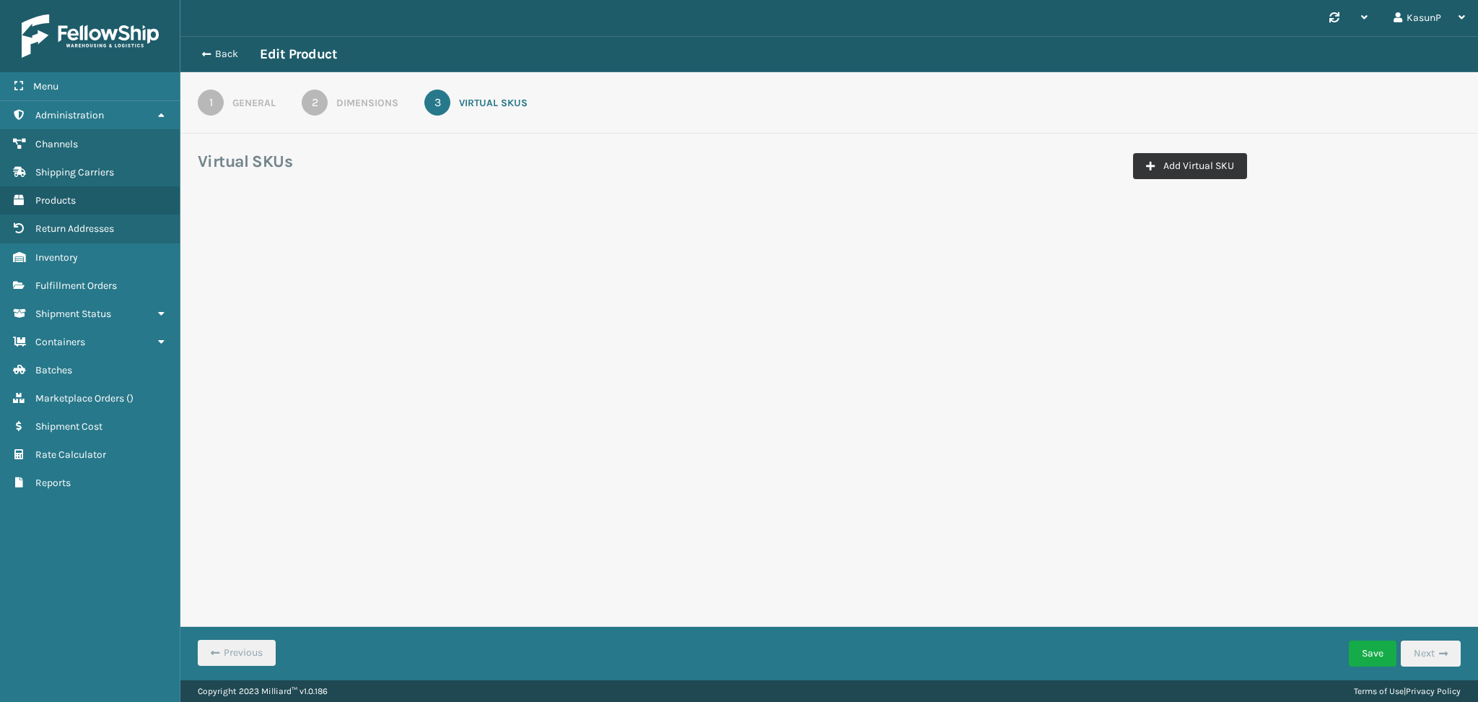
click at [1198, 168] on button "Add Virtual SKU" at bounding box center [1190, 166] width 114 height 26
click at [528, 252] on icon at bounding box center [526, 253] width 14 height 14
click at [738, 98] on div "1 General 2 Dimensions 3 Virtual SKUs" at bounding box center [829, 102] width 1298 height 61
click at [212, 50] on button "Back" at bounding box center [226, 54] width 66 height 13
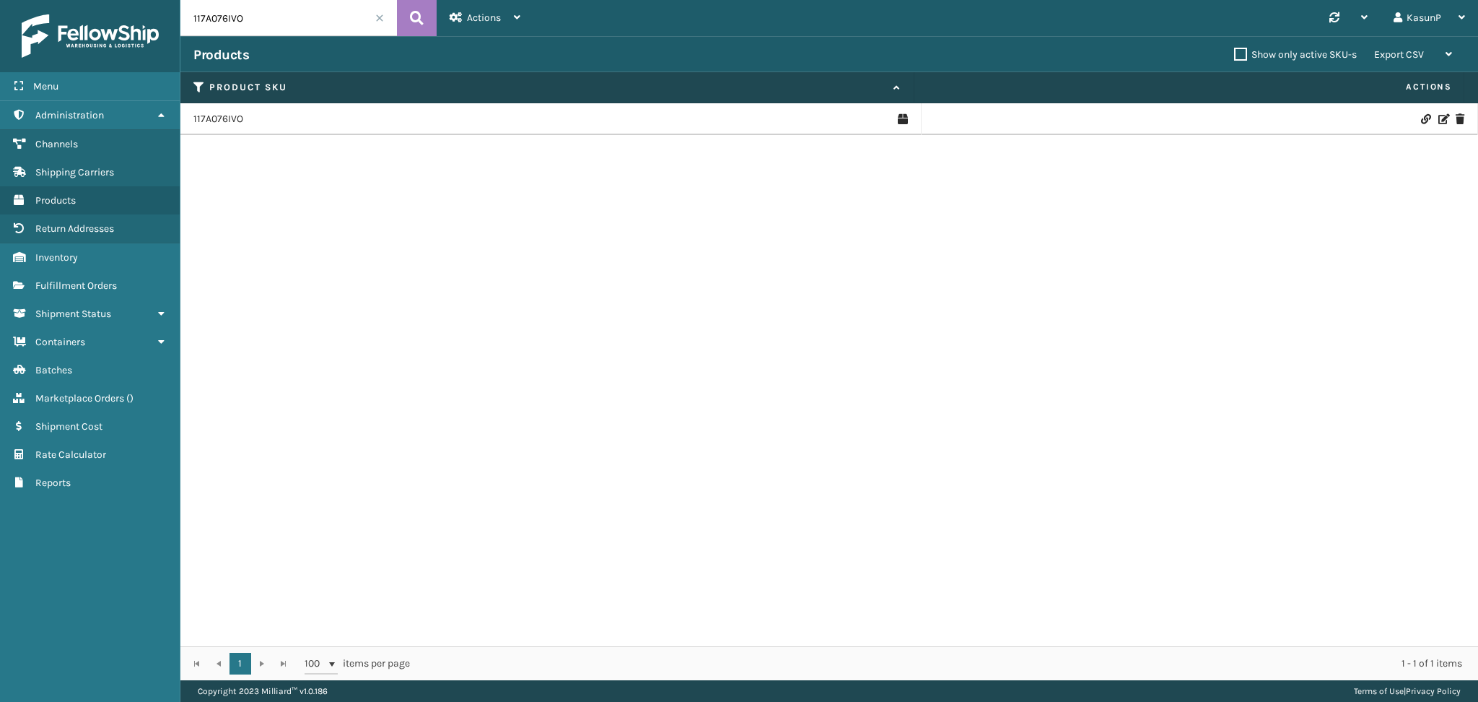
click at [228, 25] on input "117A076IVO" at bounding box center [288, 18] width 217 height 36
paste input "SO2428114"
type input "SO2428114"
click at [427, 19] on button at bounding box center [417, 18] width 40 height 36
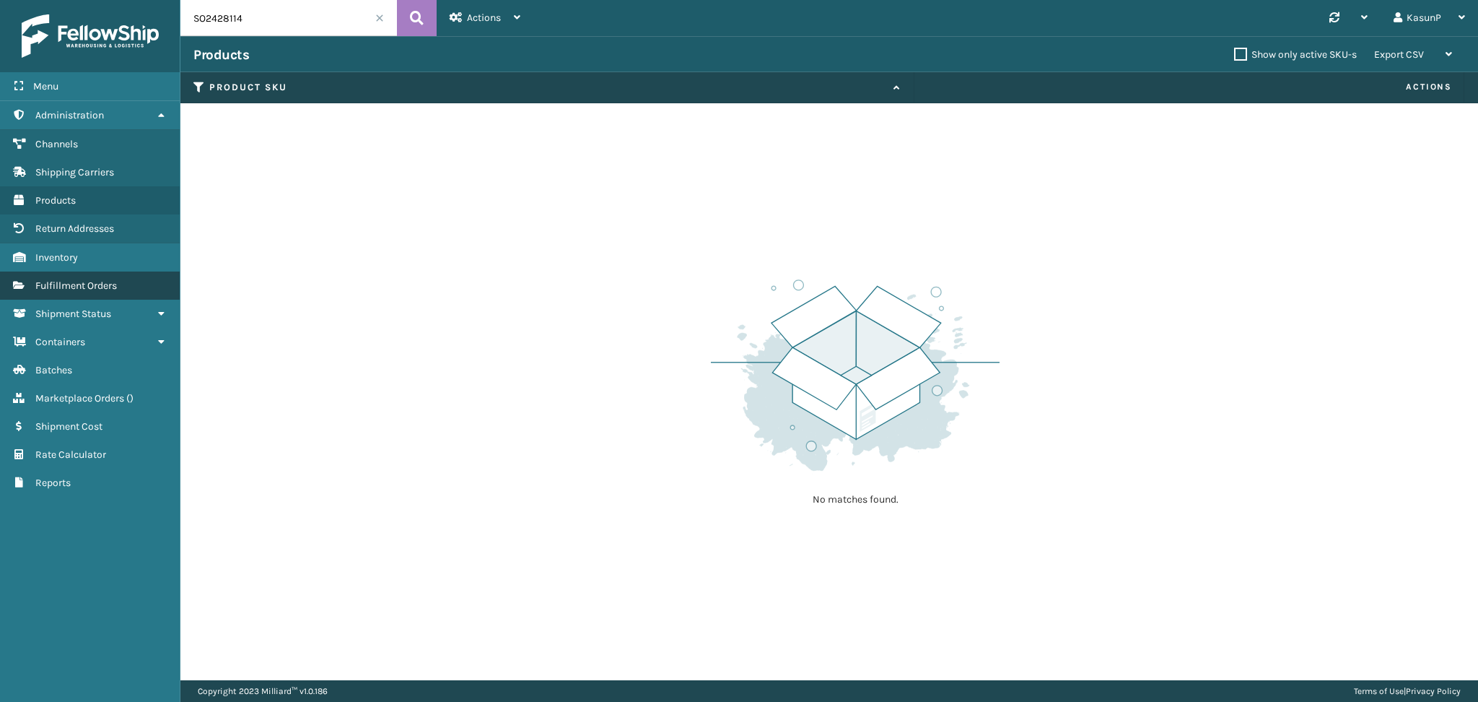
click at [85, 280] on span "Fulfillment Orders" at bounding box center [76, 285] width 82 height 12
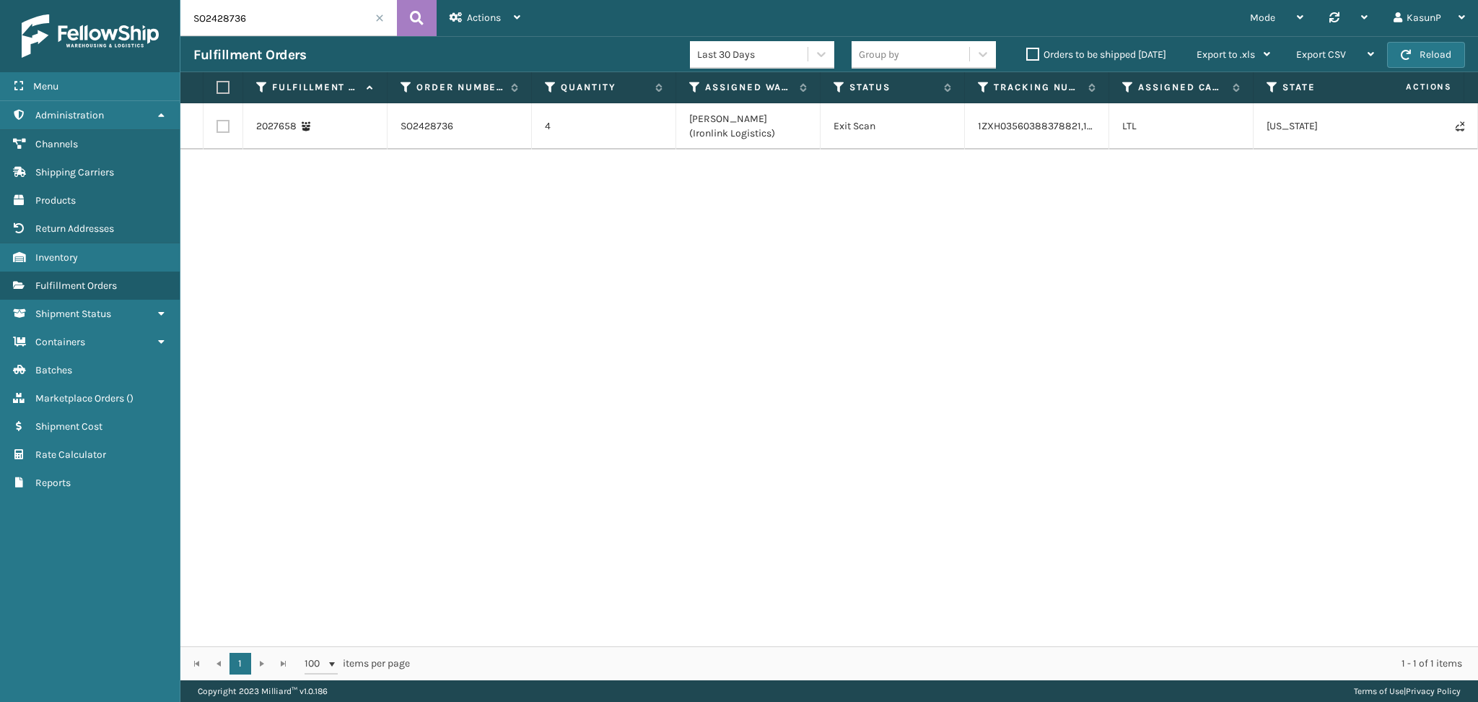
click at [227, 23] on input "SO2428736" at bounding box center [288, 18] width 217 height 36
paste input "114"
type input "SO2428114"
click at [427, 17] on button at bounding box center [417, 18] width 40 height 36
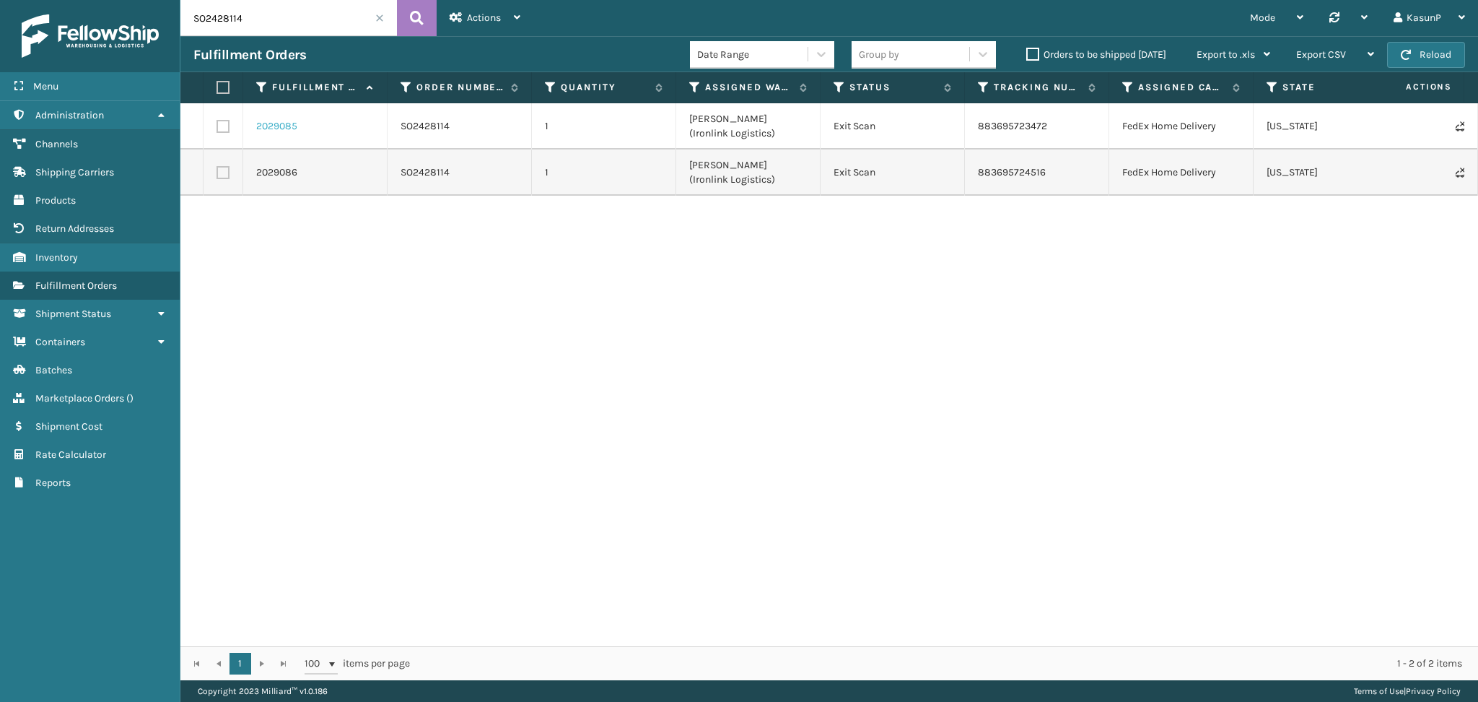
click at [279, 125] on link "2029085" at bounding box center [276, 126] width 41 height 14
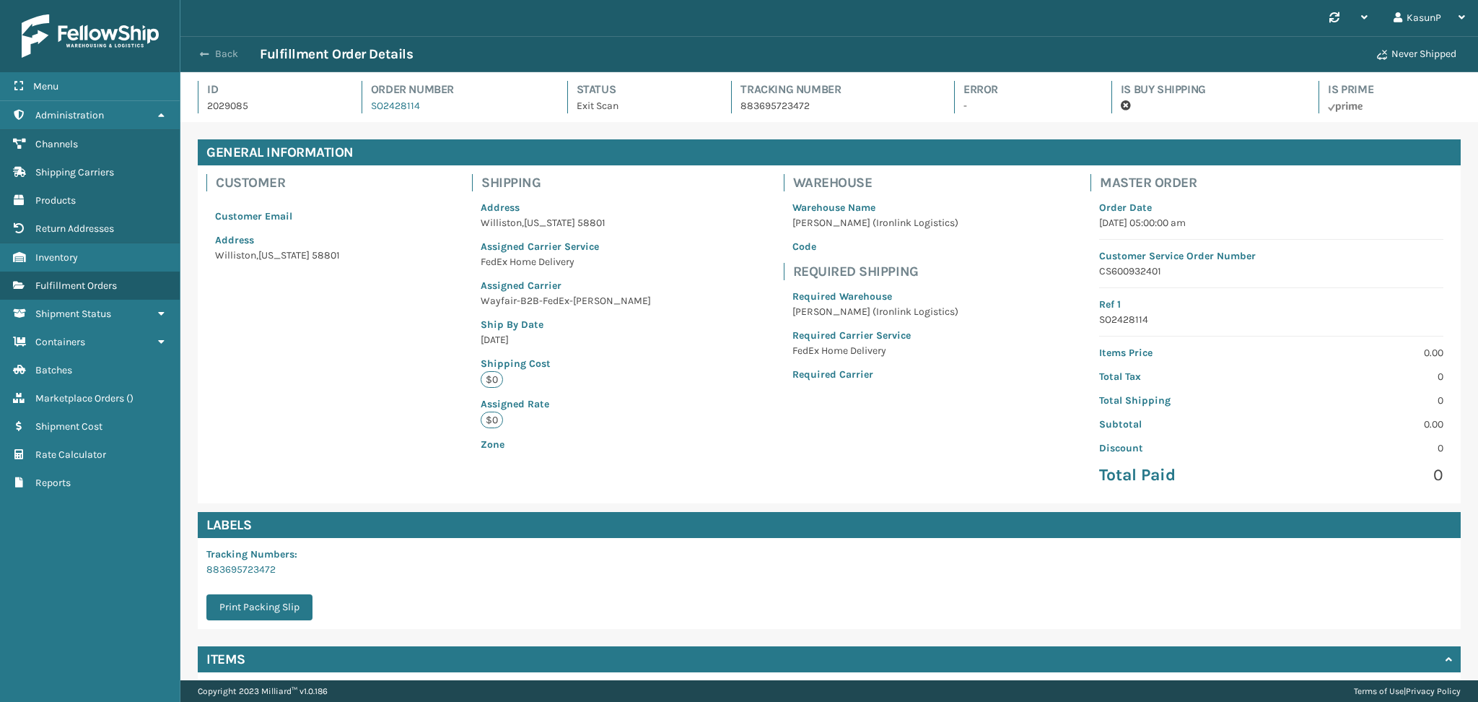
click at [199, 53] on button "Back" at bounding box center [226, 54] width 66 height 13
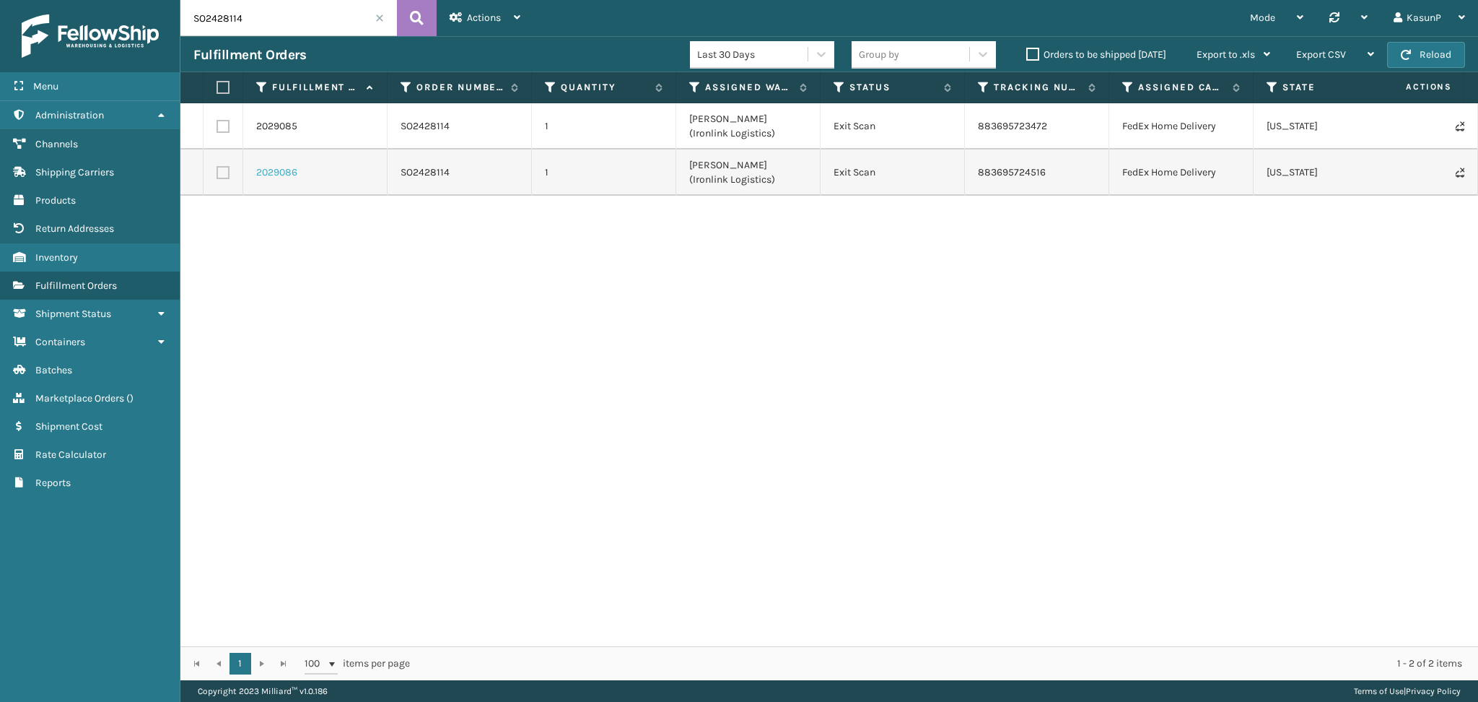
click at [281, 173] on link "2029086" at bounding box center [276, 172] width 41 height 14
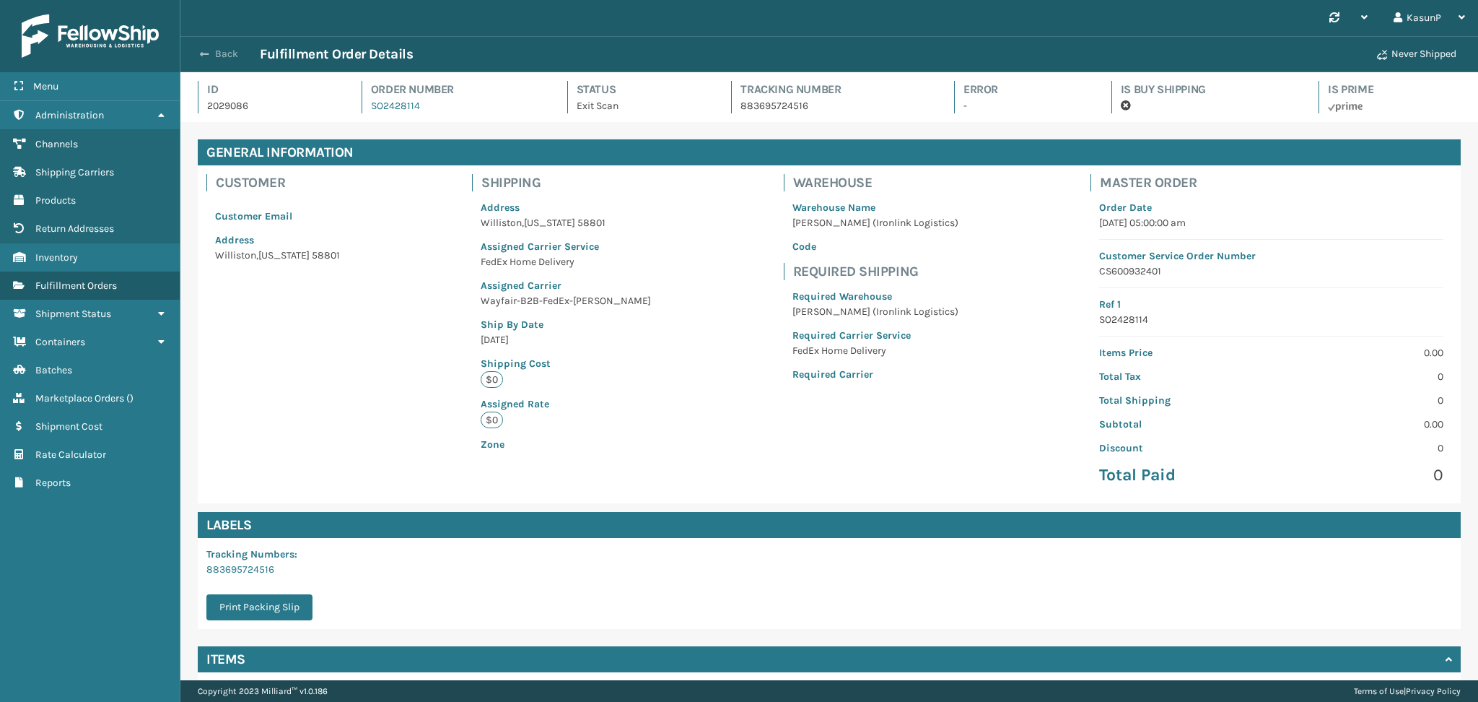
click at [201, 56] on span "button" at bounding box center [204, 54] width 9 height 10
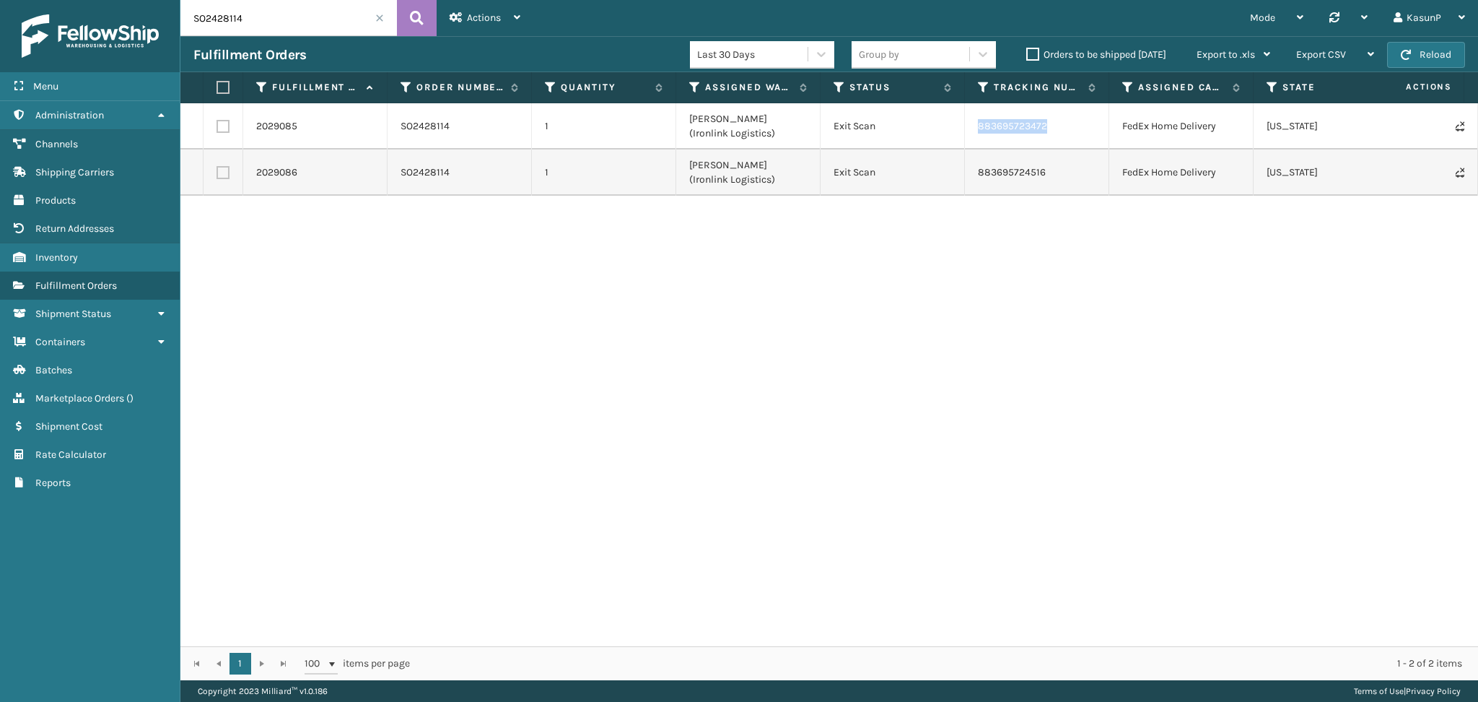
drag, startPoint x: 1047, startPoint y: 126, endPoint x: 977, endPoint y: 129, distance: 70.1
click at [977, 129] on td "883695723472" at bounding box center [1037, 126] width 144 height 46
copy link "883695723472"
click at [735, 356] on div "2029085 SO2428114 1 [PERSON_NAME] (Ironlink Logistics) Exit Scan 883695723472 F…" at bounding box center [829, 374] width 1298 height 543
click at [146, 330] on link "Containers" at bounding box center [90, 342] width 180 height 28
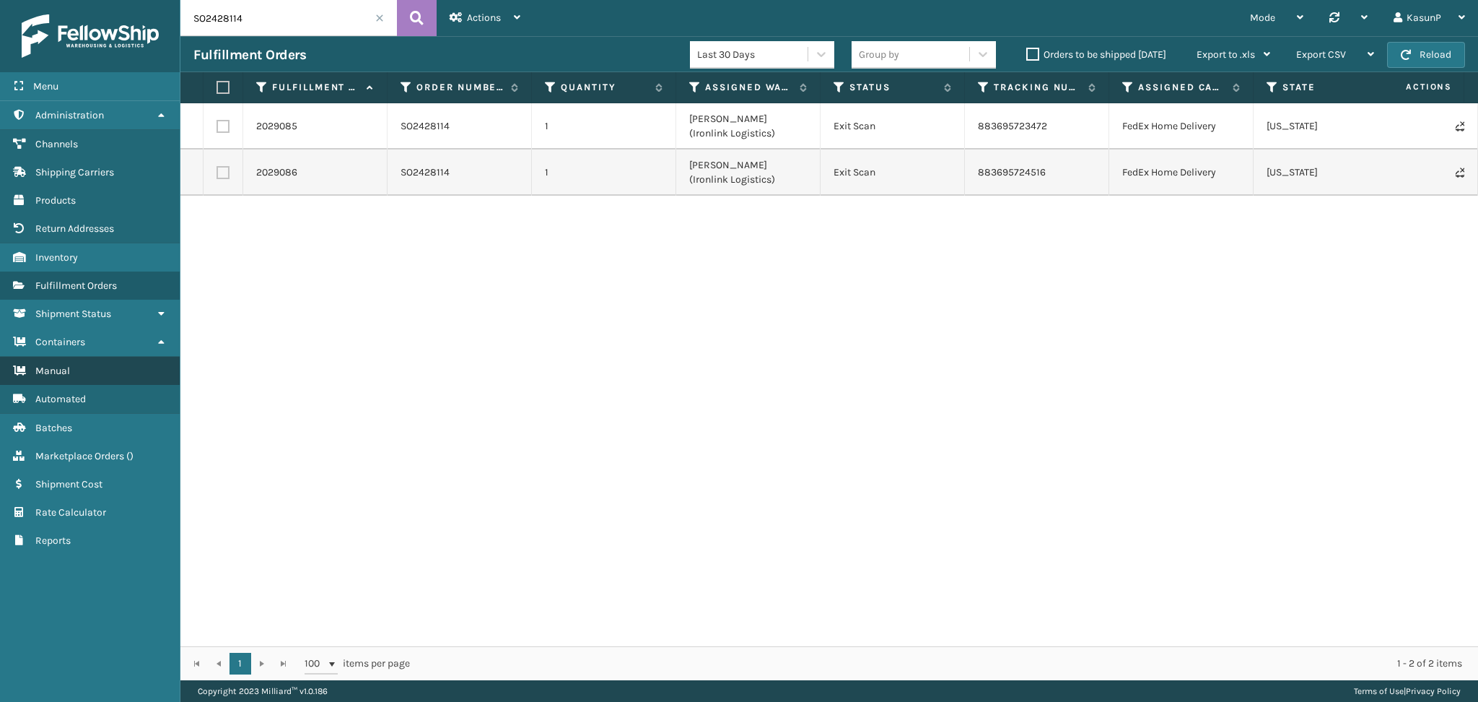
click at [56, 365] on span "Manual" at bounding box center [52, 371] width 35 height 12
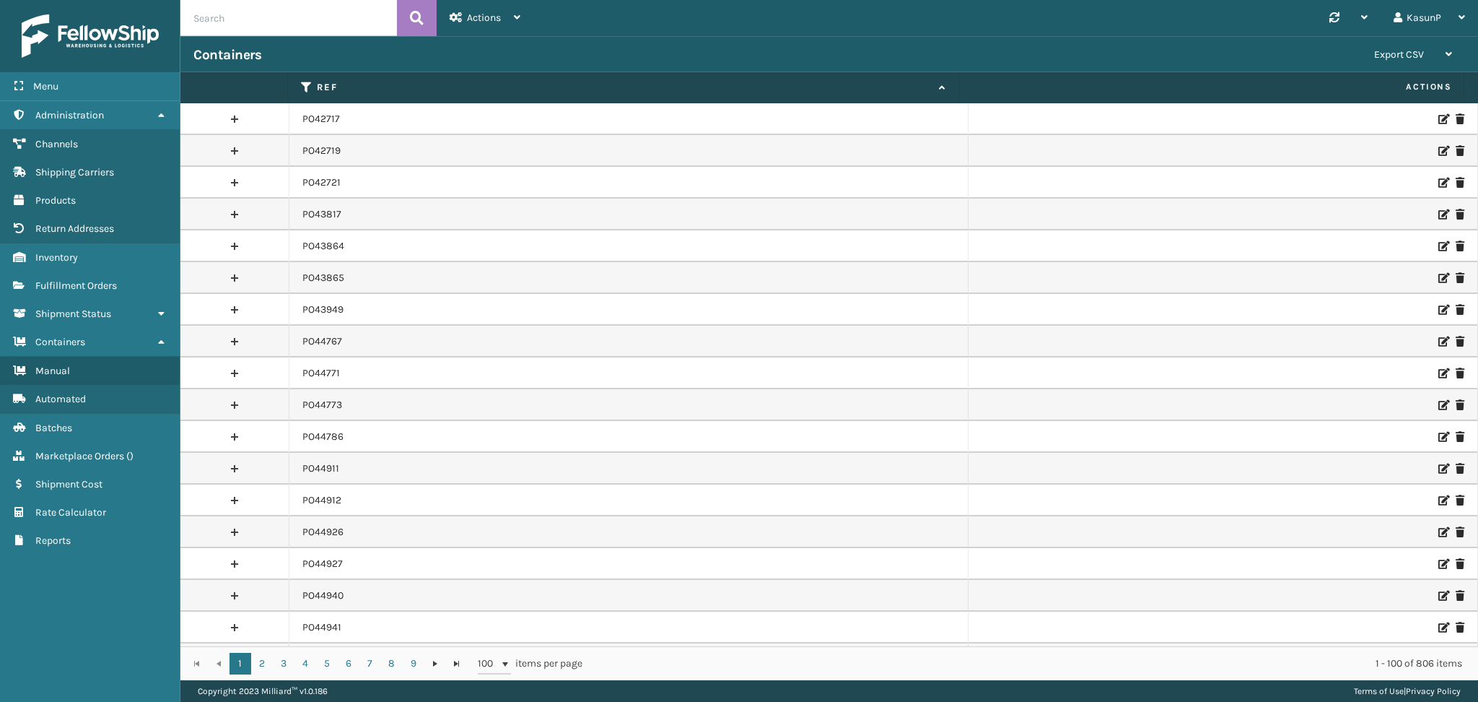
click at [237, 27] on input "text" at bounding box center [288, 18] width 217 height 36
paste input "PO50124"
type input "PO50124"
click at [419, 19] on icon at bounding box center [417, 18] width 14 height 22
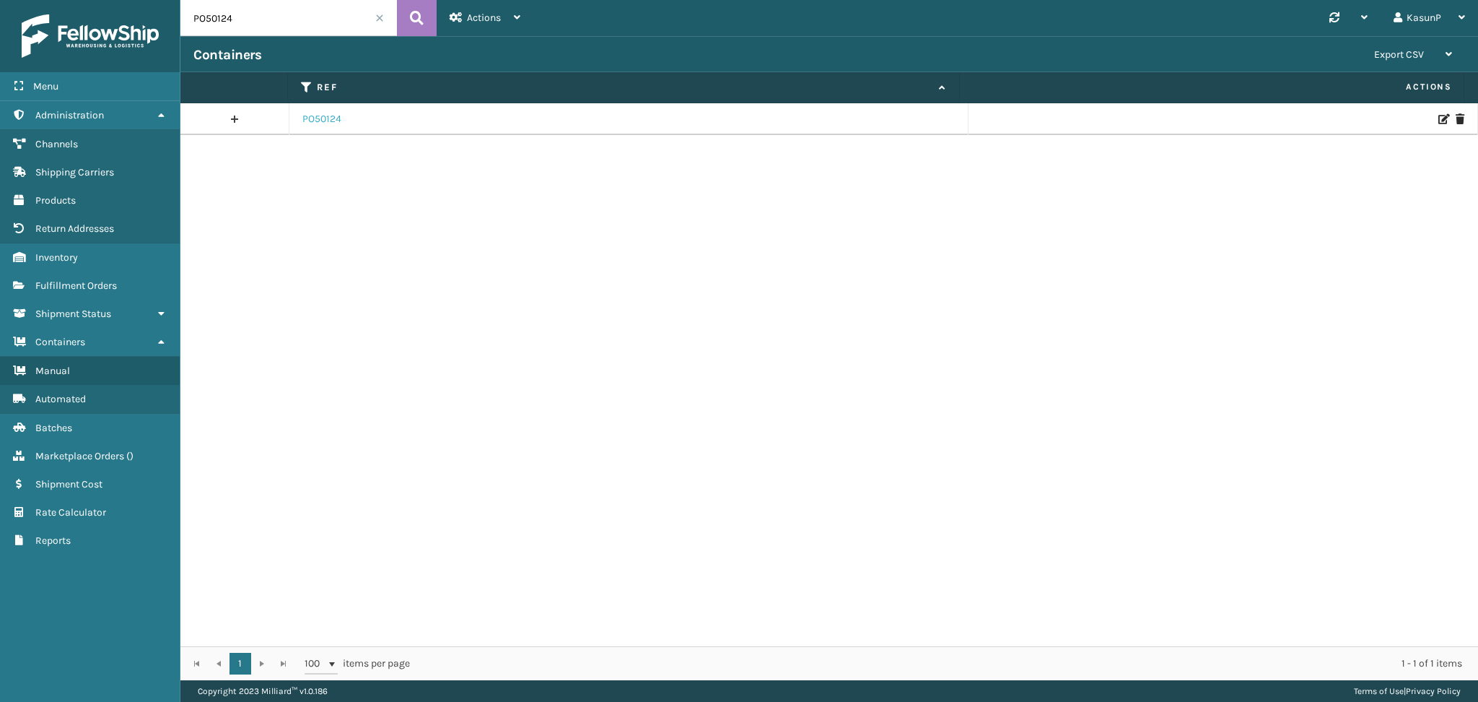
click at [319, 116] on link "PO50124" at bounding box center [321, 119] width 39 height 14
